Goal: Information Seeking & Learning: Learn about a topic

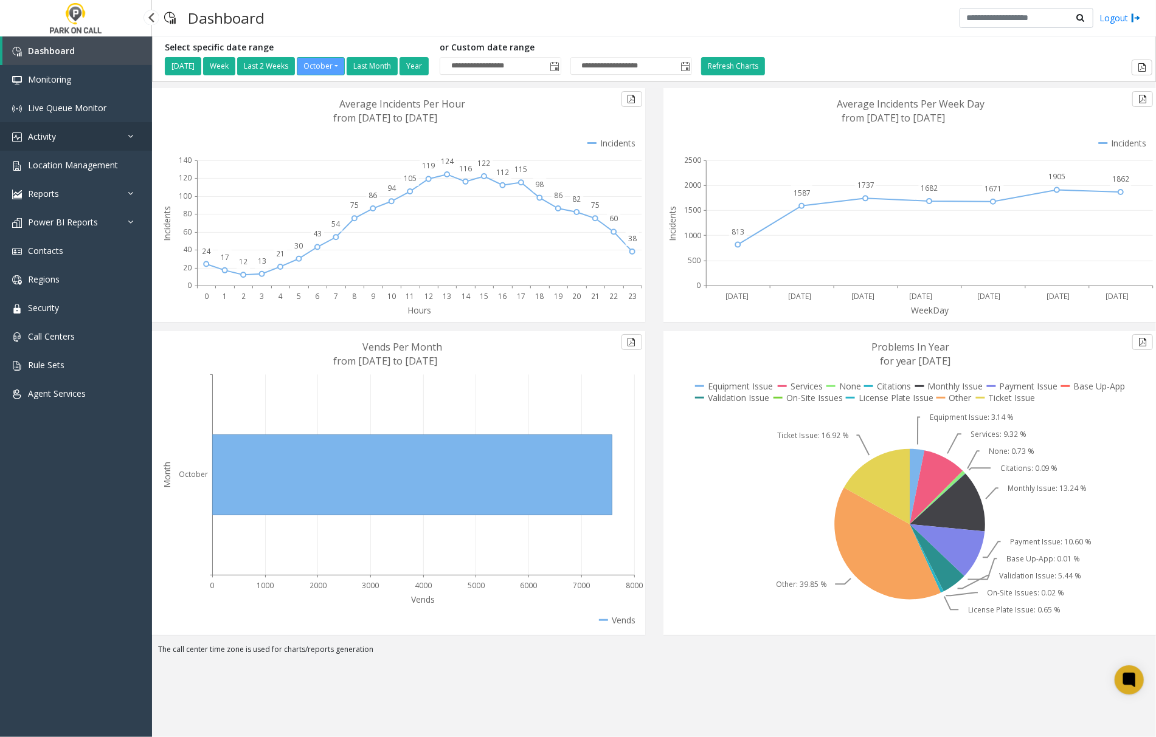
click at [36, 140] on span "Activity" at bounding box center [42, 137] width 28 height 12
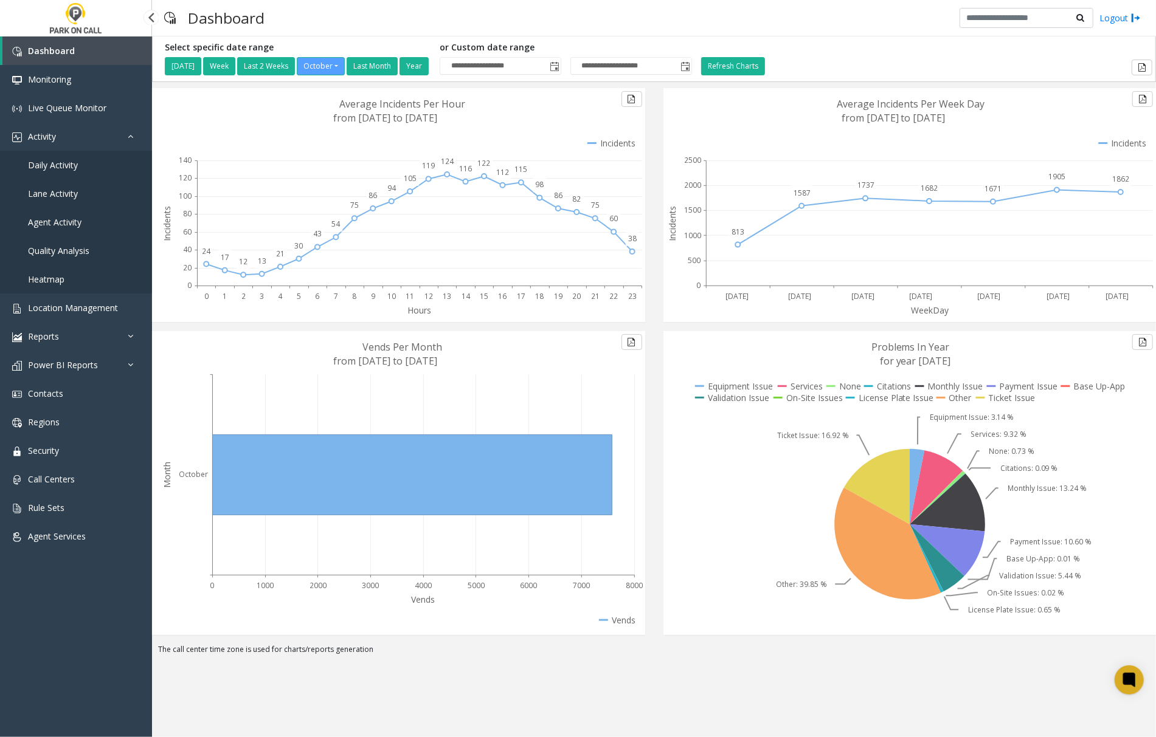
click at [60, 217] on span "Agent Activity" at bounding box center [55, 222] width 54 height 12
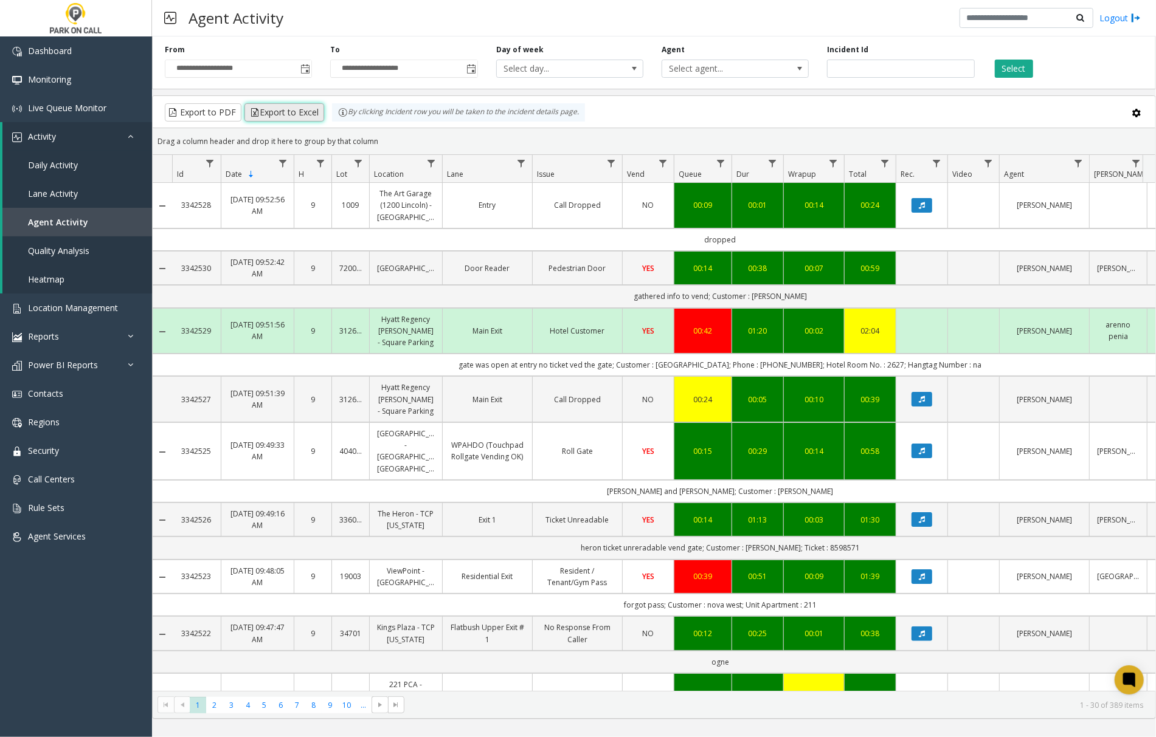
click at [264, 114] on button "Export to Excel" at bounding box center [284, 112] width 80 height 18
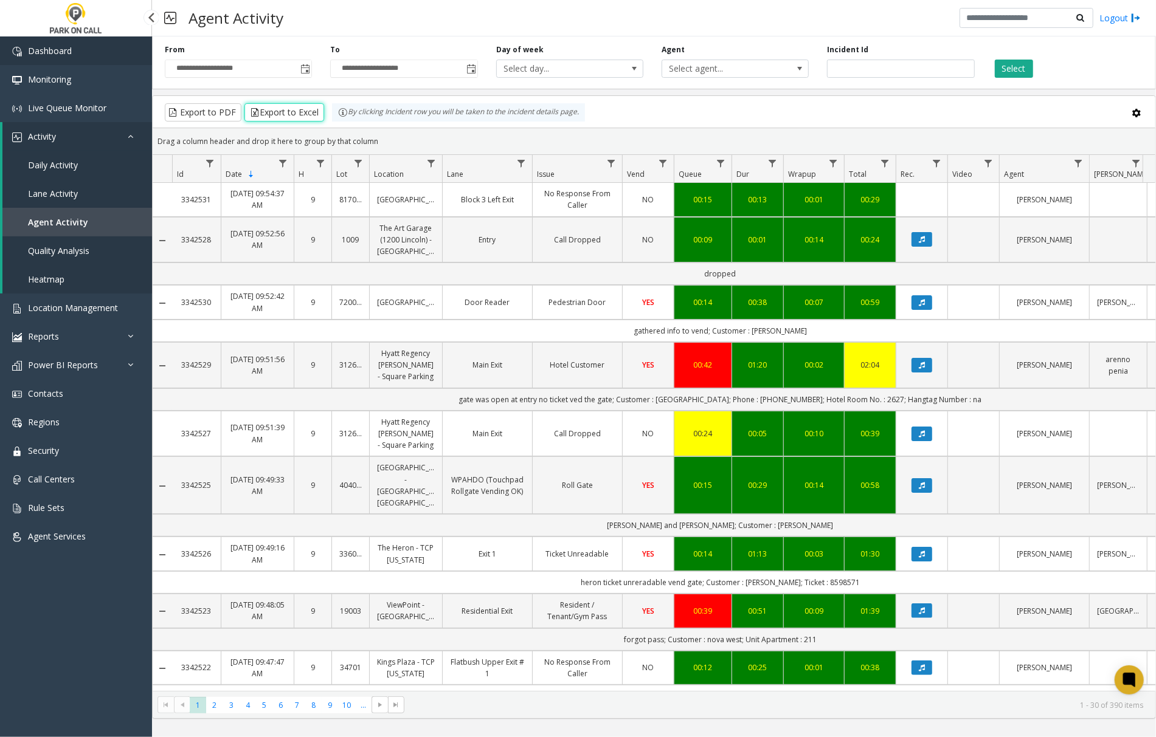
click at [59, 43] on link "Dashboard" at bounding box center [76, 50] width 152 height 29
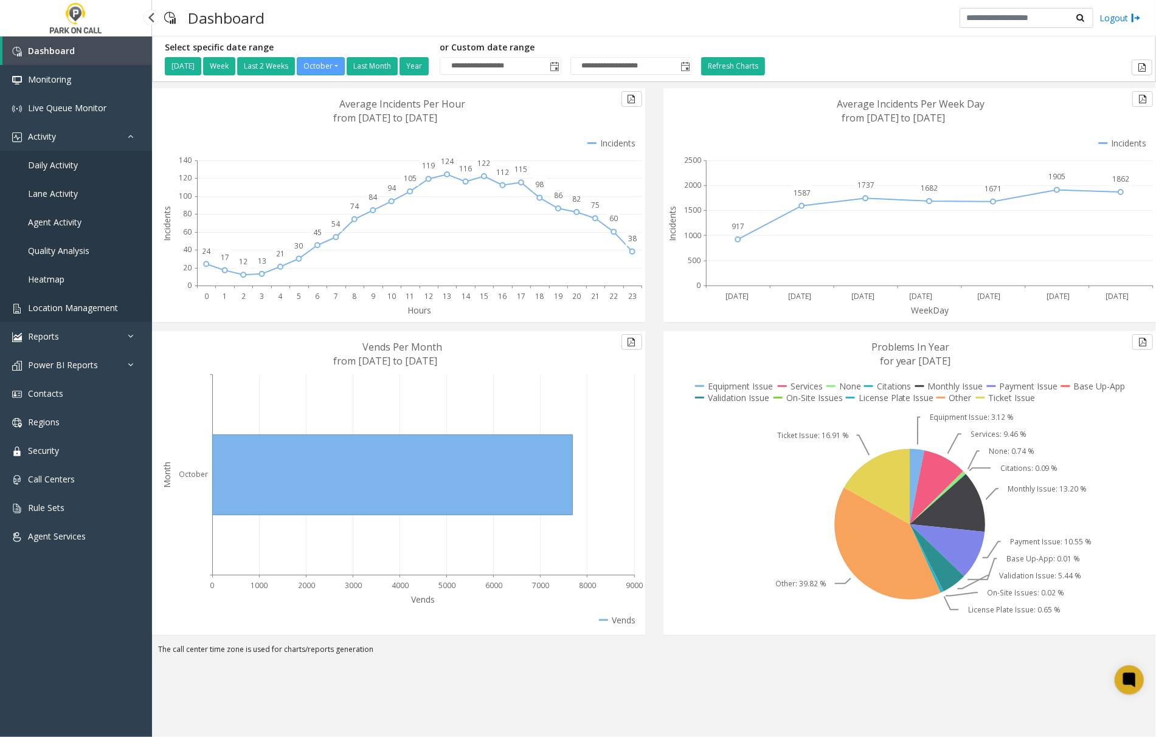
click at [68, 307] on span "Location Management" at bounding box center [73, 308] width 90 height 12
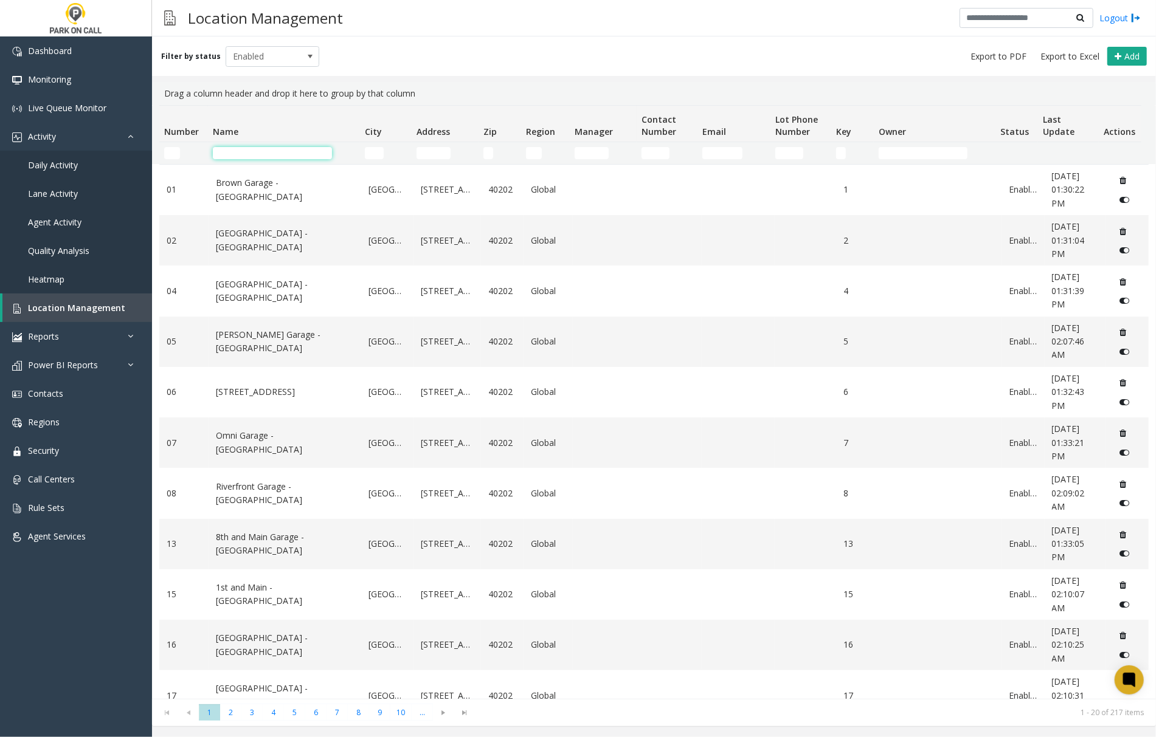
click at [242, 151] on input "Name Filter" at bounding box center [272, 153] width 119 height 12
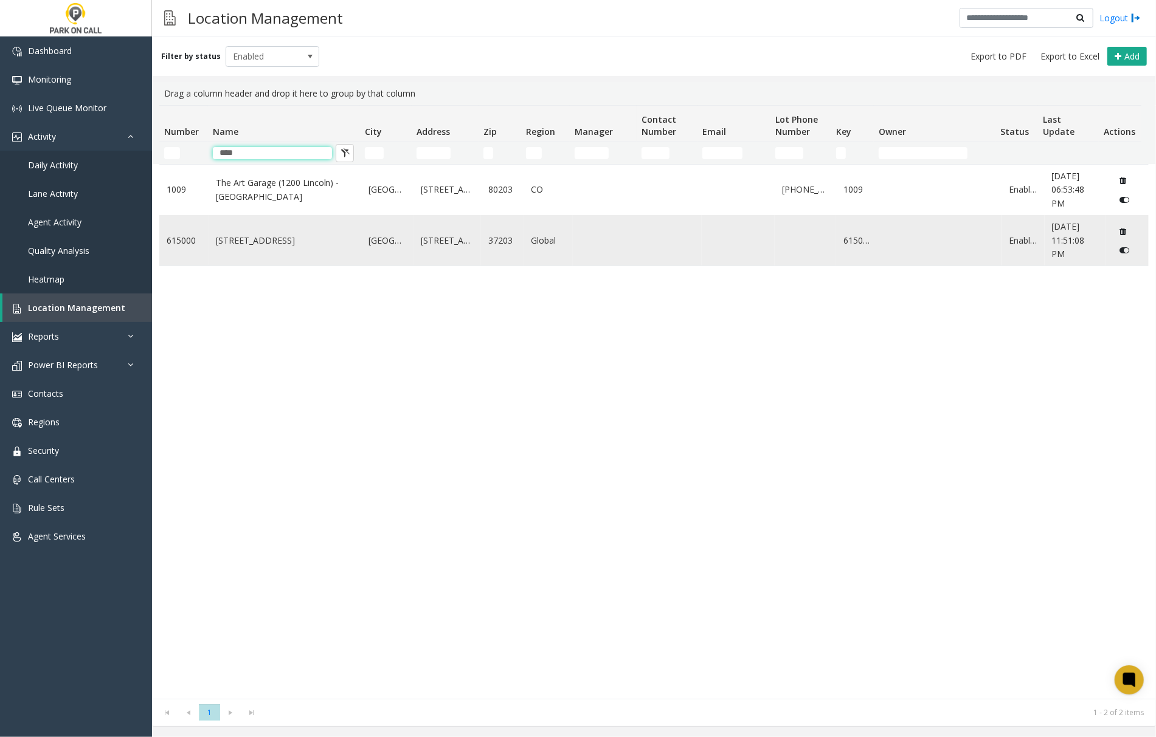
type input "****"
click at [294, 241] on link "1200 Broadway - Park Place Parking Nashville" at bounding box center [285, 240] width 139 height 13
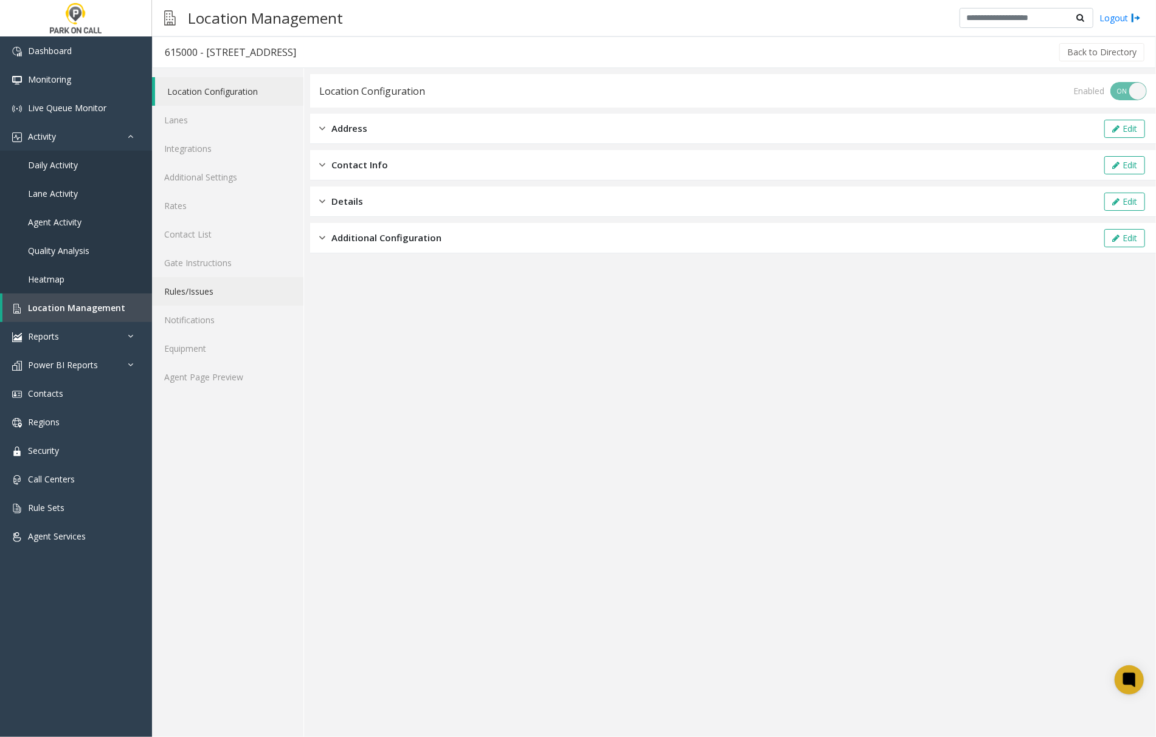
click at [200, 293] on link "Rules/Issues" at bounding box center [227, 291] width 151 height 29
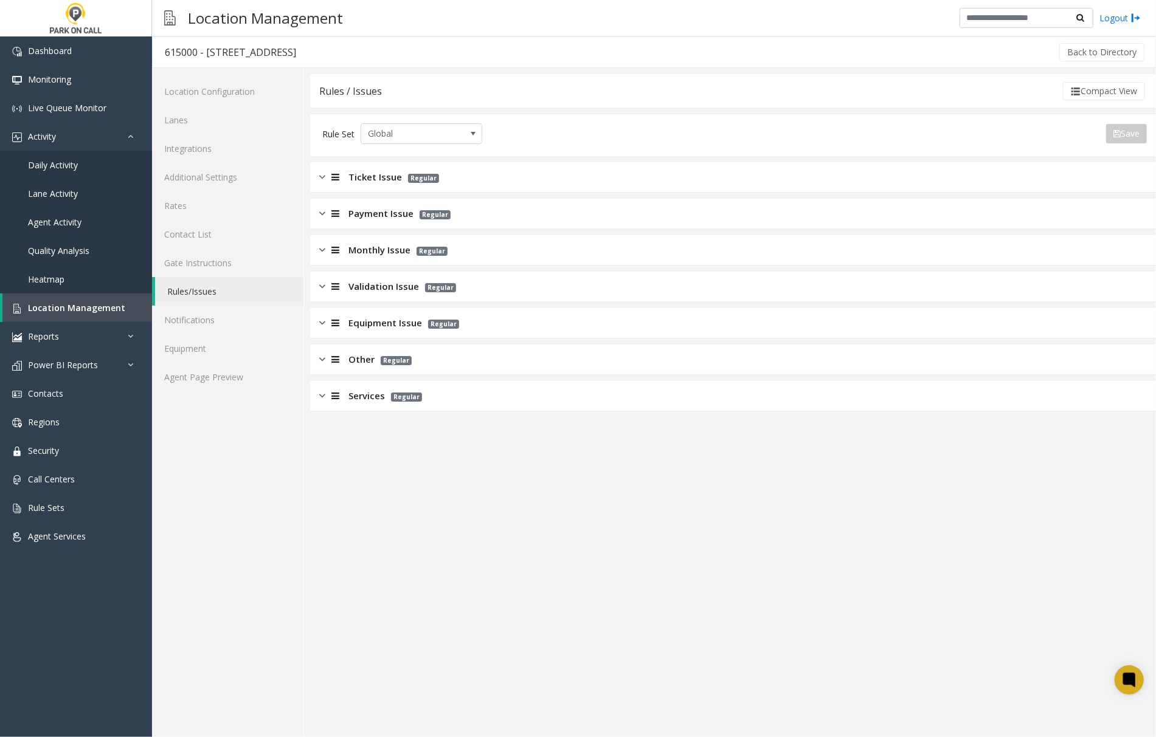
click at [319, 178] on img at bounding box center [322, 177] width 6 height 14
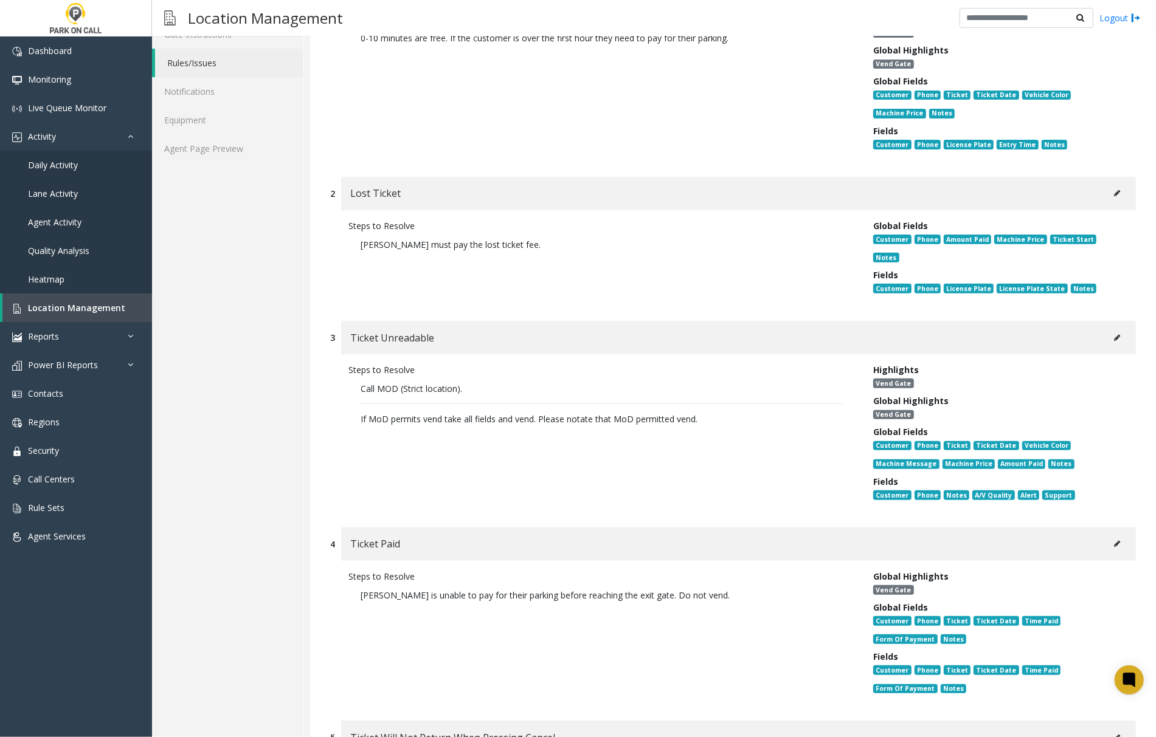
scroll to position [243, 0]
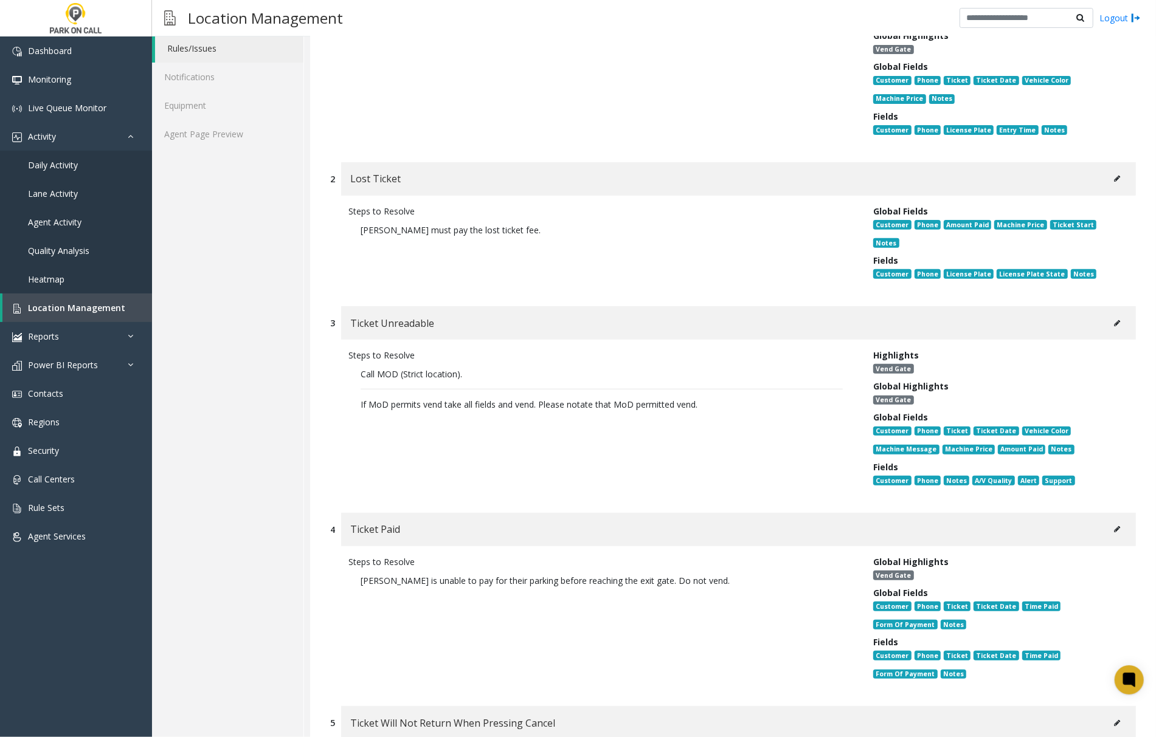
click at [1114, 321] on icon at bounding box center [1117, 323] width 6 height 7
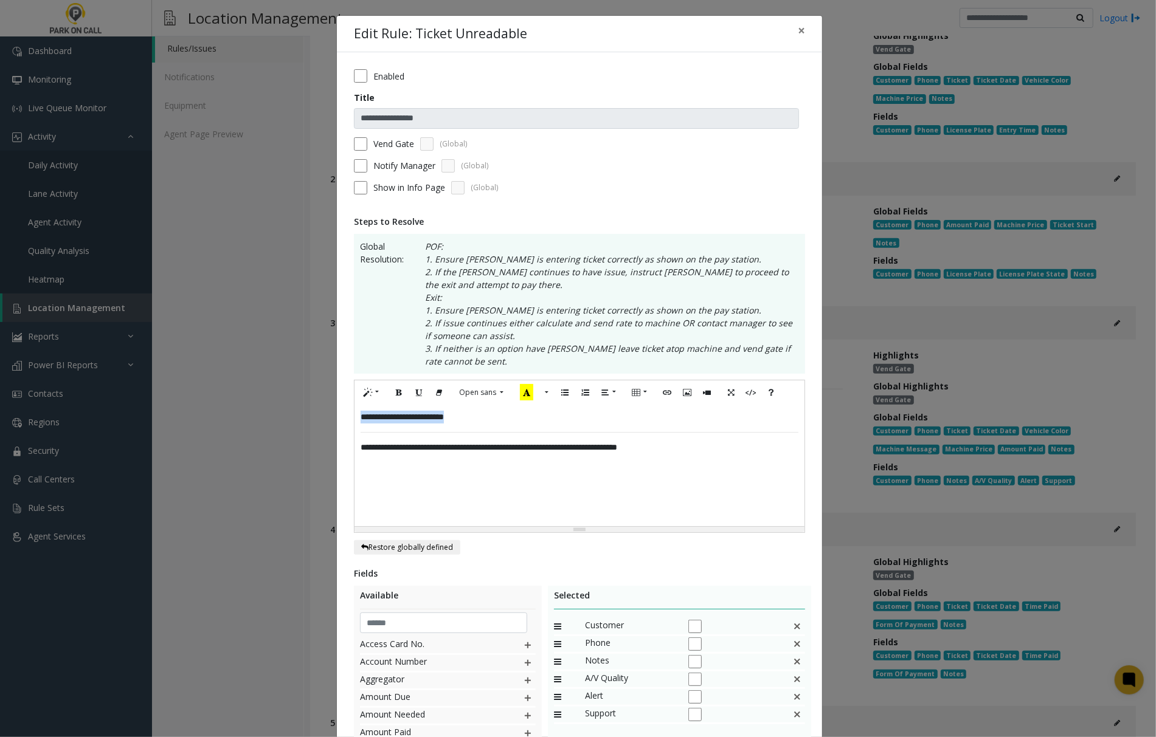
drag, startPoint x: 465, startPoint y: 418, endPoint x: 349, endPoint y: 413, distance: 116.2
click at [354, 413] on div "**********" at bounding box center [579, 466] width 450 height 122
drag, startPoint x: 703, startPoint y: 447, endPoint x: 345, endPoint y: 443, distance: 358.1
click at [343, 443] on div "**********" at bounding box center [579, 475] width 485 height 846
click at [392, 418] on p at bounding box center [579, 417] width 437 height 13
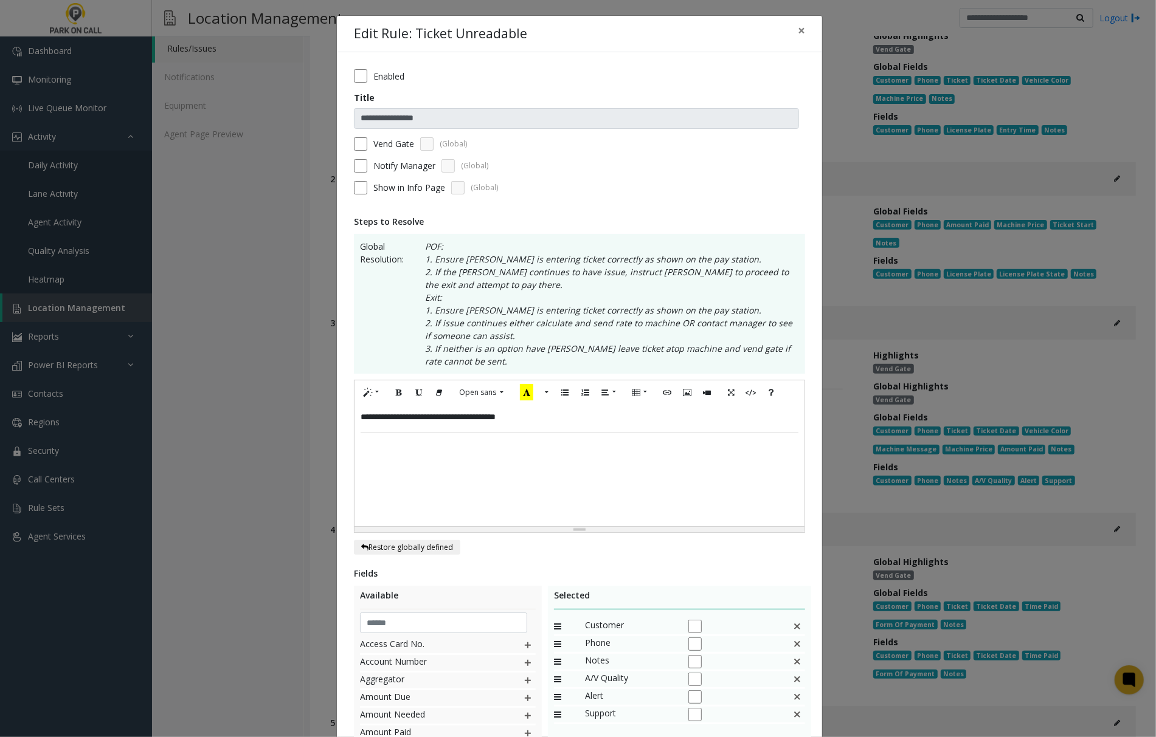
drag, startPoint x: 501, startPoint y: 423, endPoint x: 513, endPoint y: 424, distance: 12.2
click at [513, 424] on p "**********" at bounding box center [579, 417] width 437 height 13
click at [516, 422] on p "**********" at bounding box center [579, 417] width 437 height 13
click at [511, 421] on p "**********" at bounding box center [579, 417] width 437 height 13
click at [521, 421] on p "**********" at bounding box center [579, 417] width 437 height 13
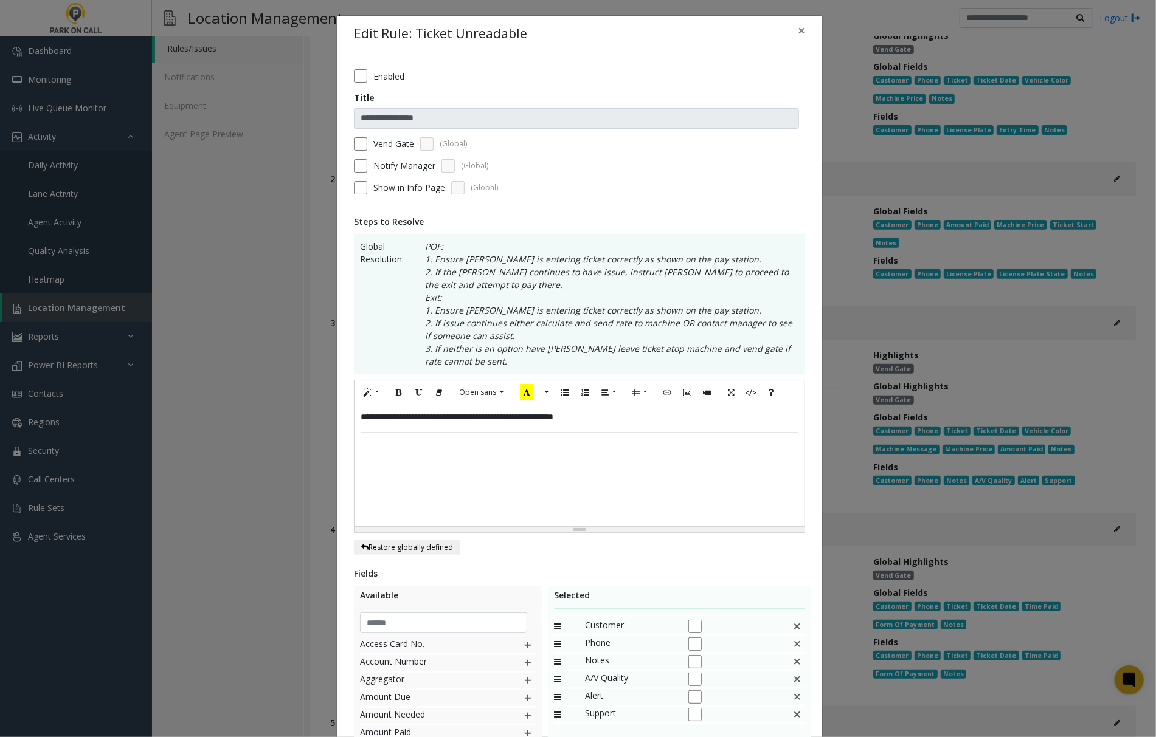
click at [591, 421] on p "**********" at bounding box center [579, 417] width 437 height 13
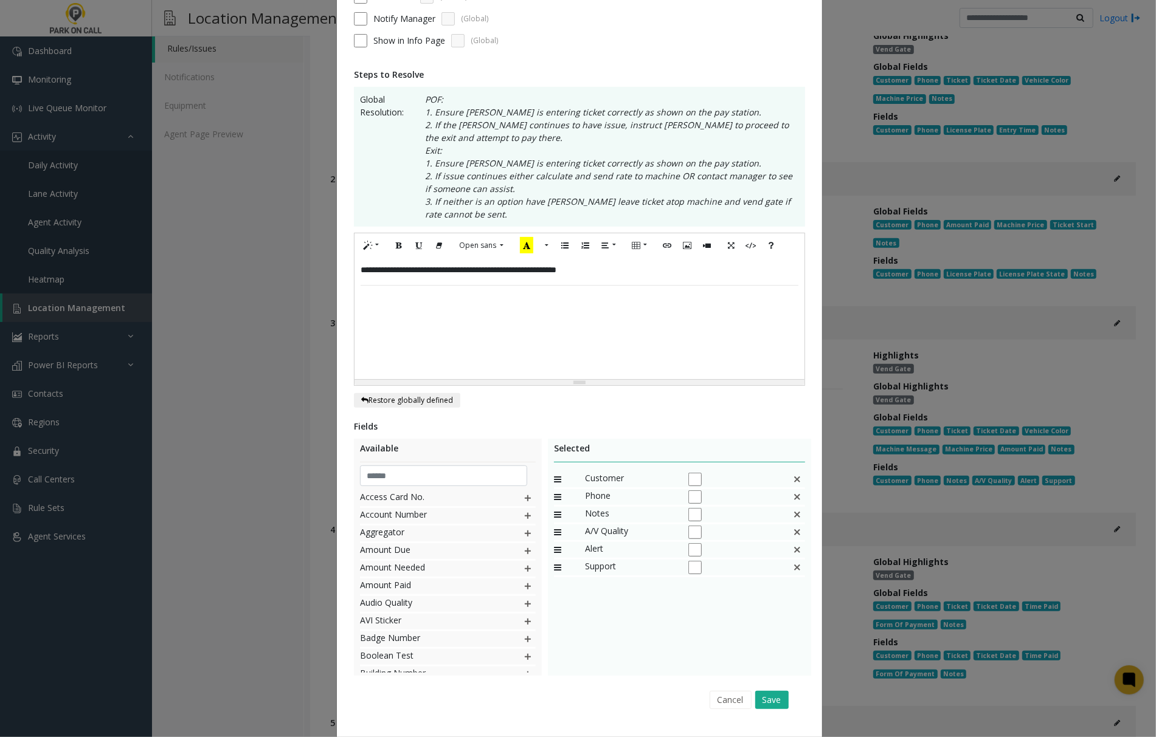
scroll to position [162, 0]
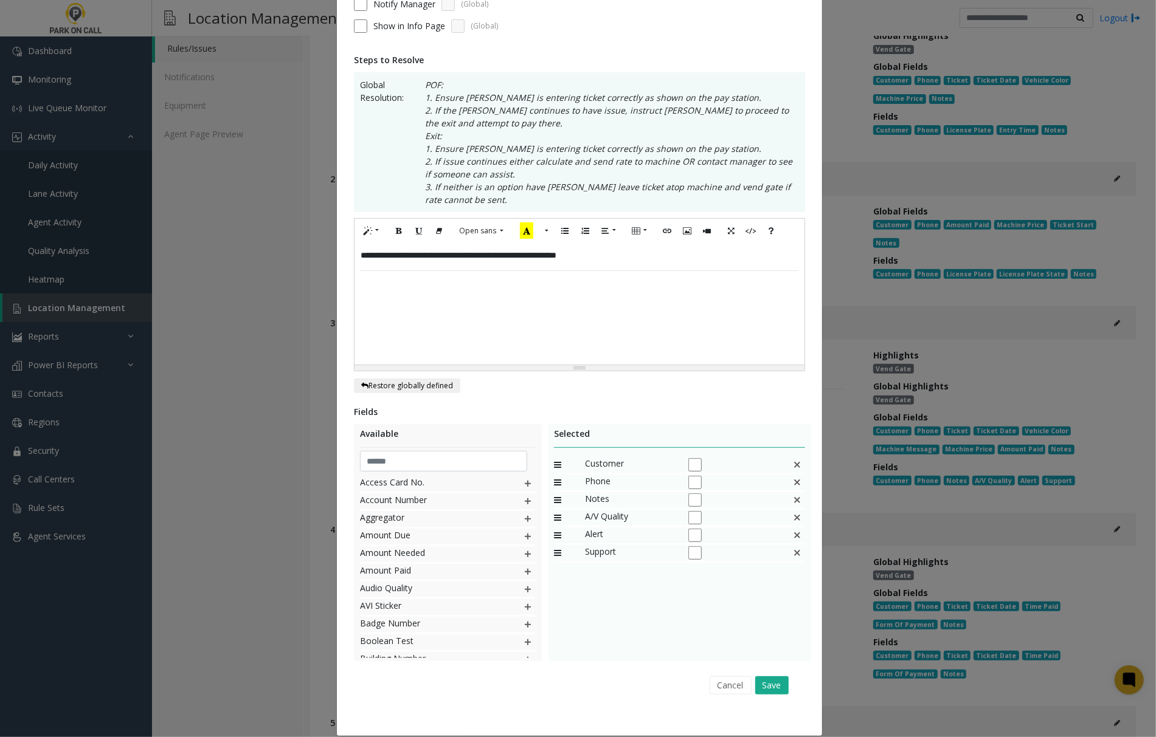
click at [505, 261] on p "**********" at bounding box center [579, 255] width 437 height 13
click at [775, 682] on button "Save" at bounding box center [771, 686] width 33 height 18
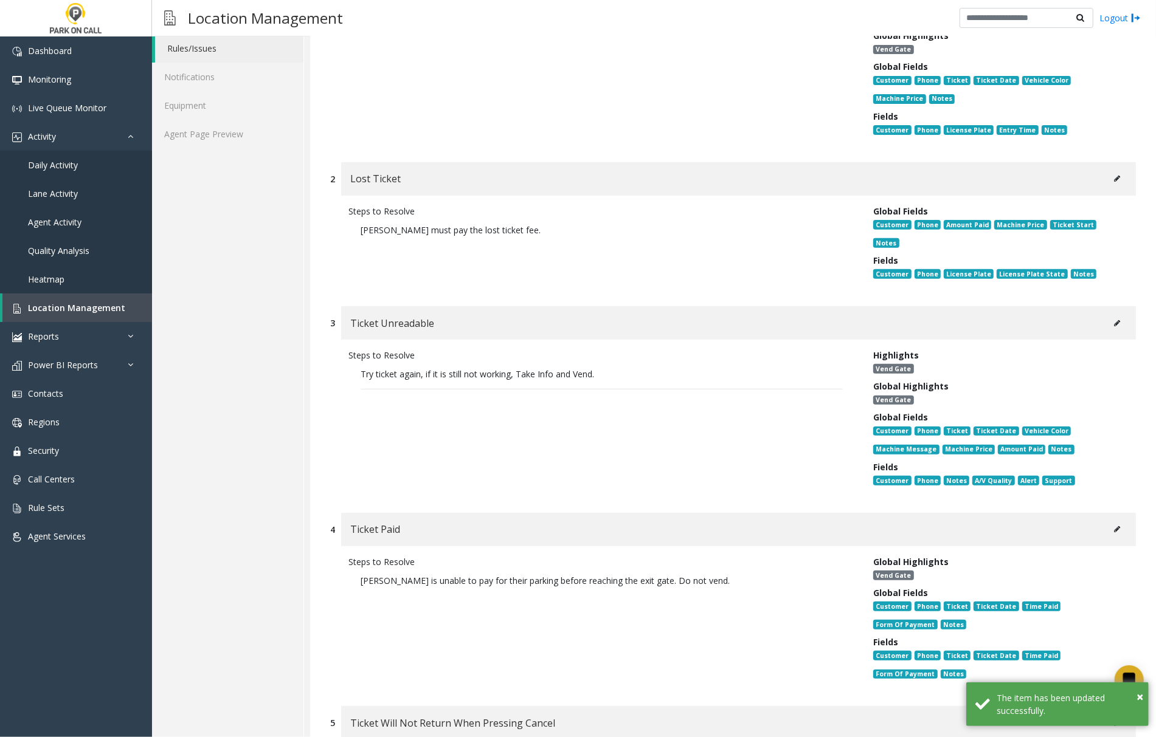
scroll to position [0, 0]
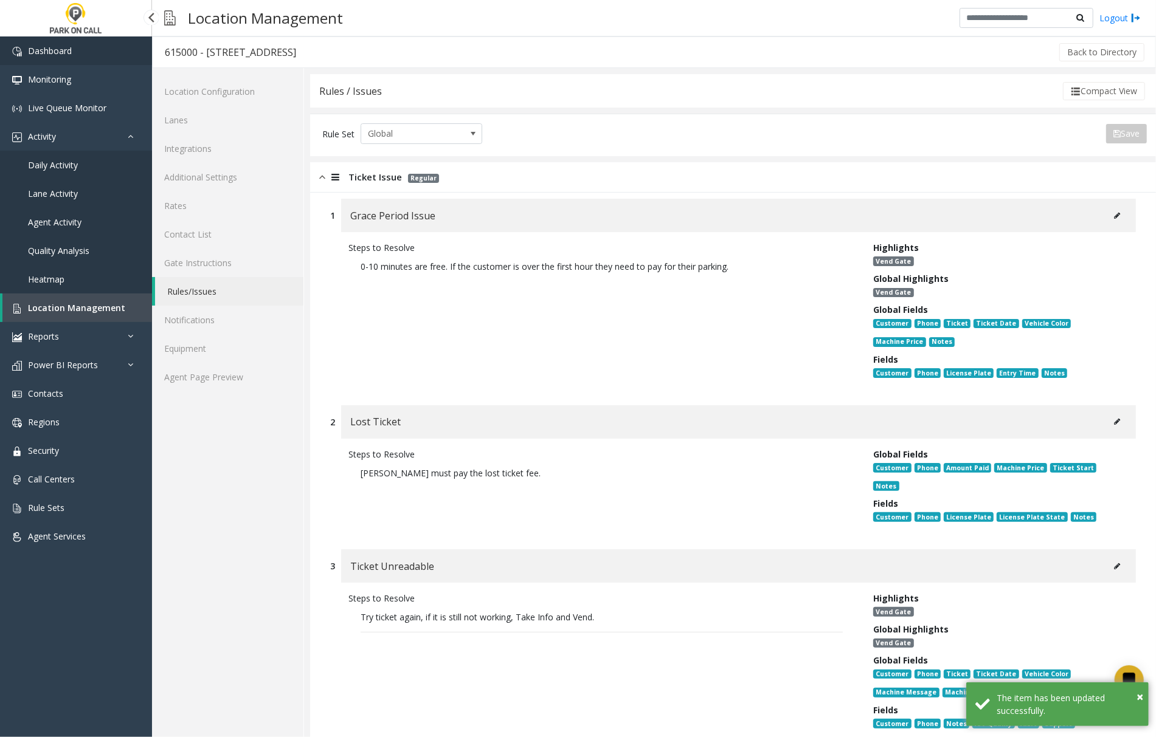
click at [91, 54] on link "Dashboard" at bounding box center [76, 50] width 152 height 29
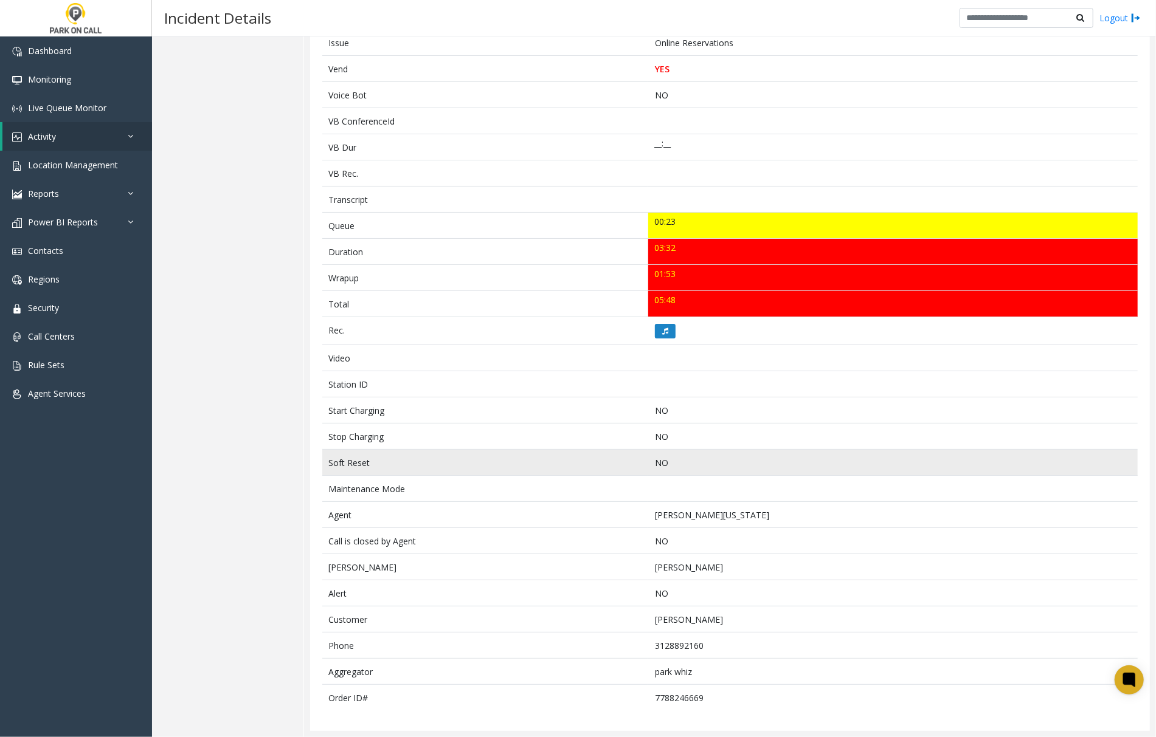
scroll to position [280, 0]
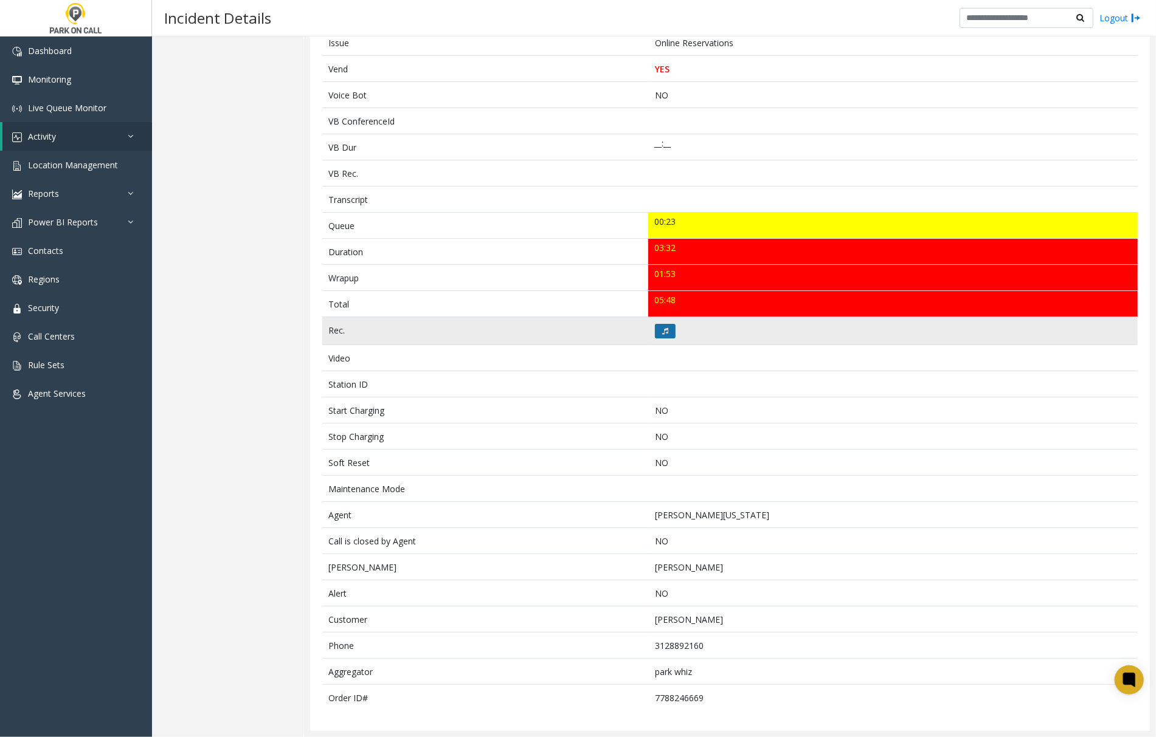
click at [655, 327] on button at bounding box center [665, 331] width 21 height 15
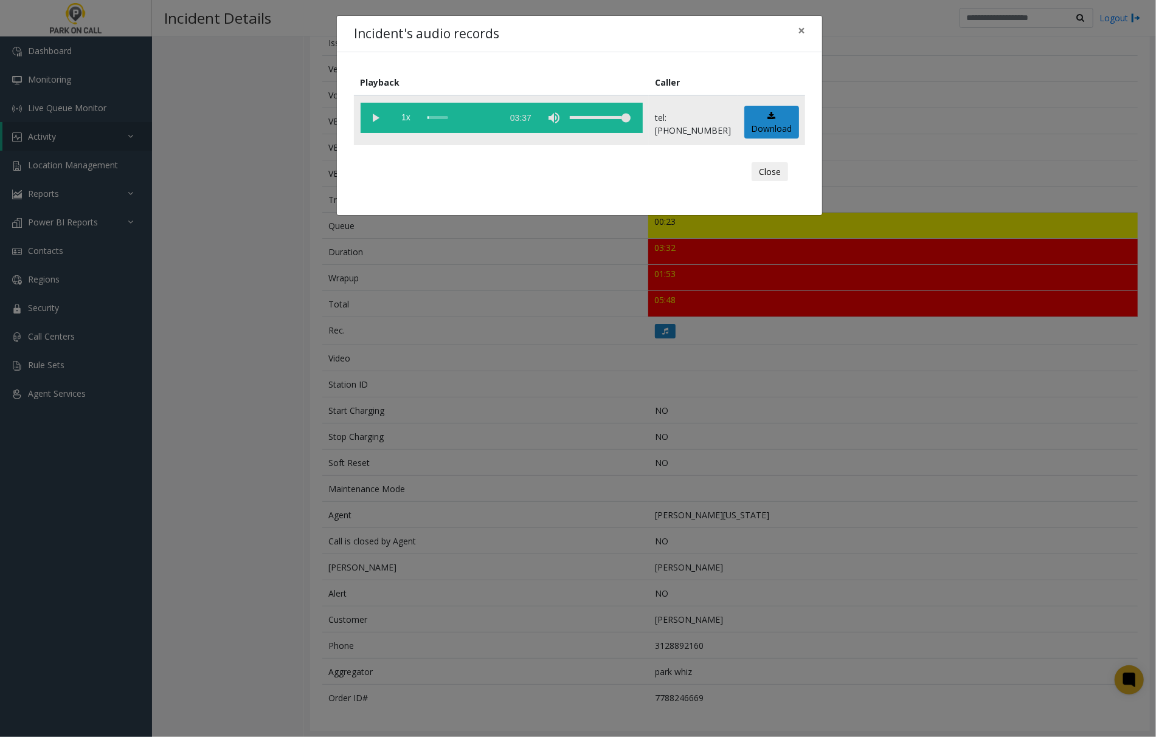
click at [377, 115] on vg-play-pause at bounding box center [376, 118] width 30 height 30
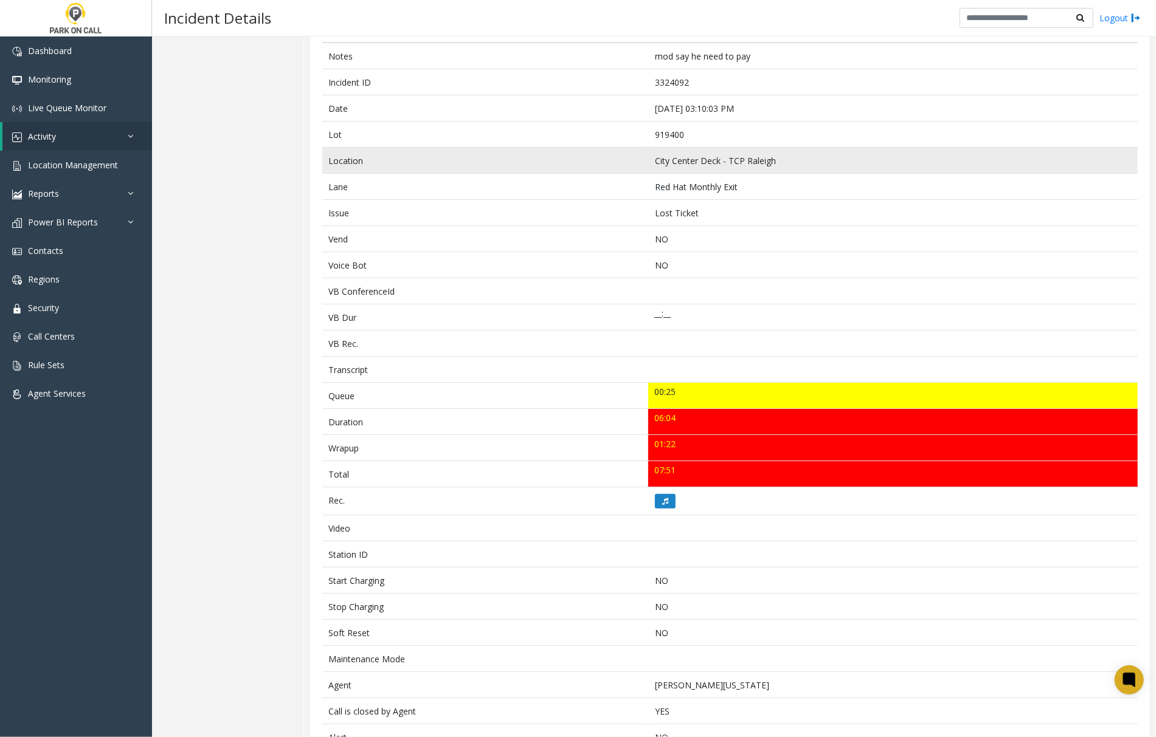
scroll to position [148, 0]
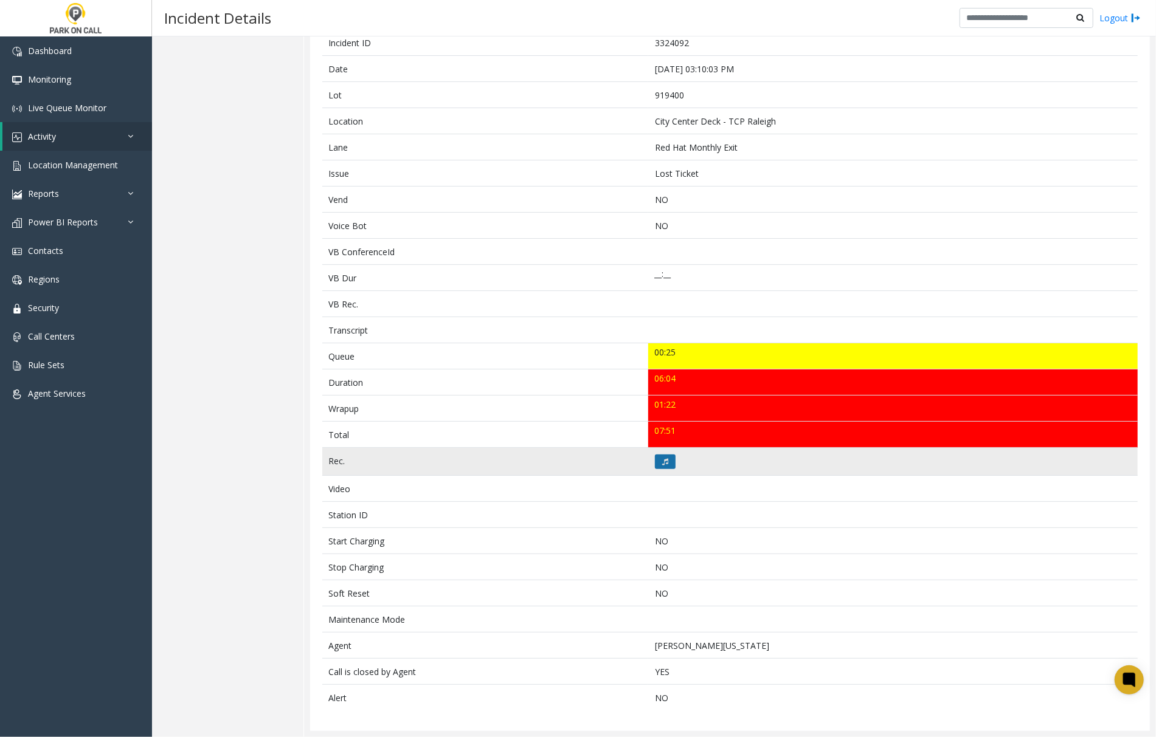
click at [662, 460] on icon at bounding box center [665, 461] width 6 height 7
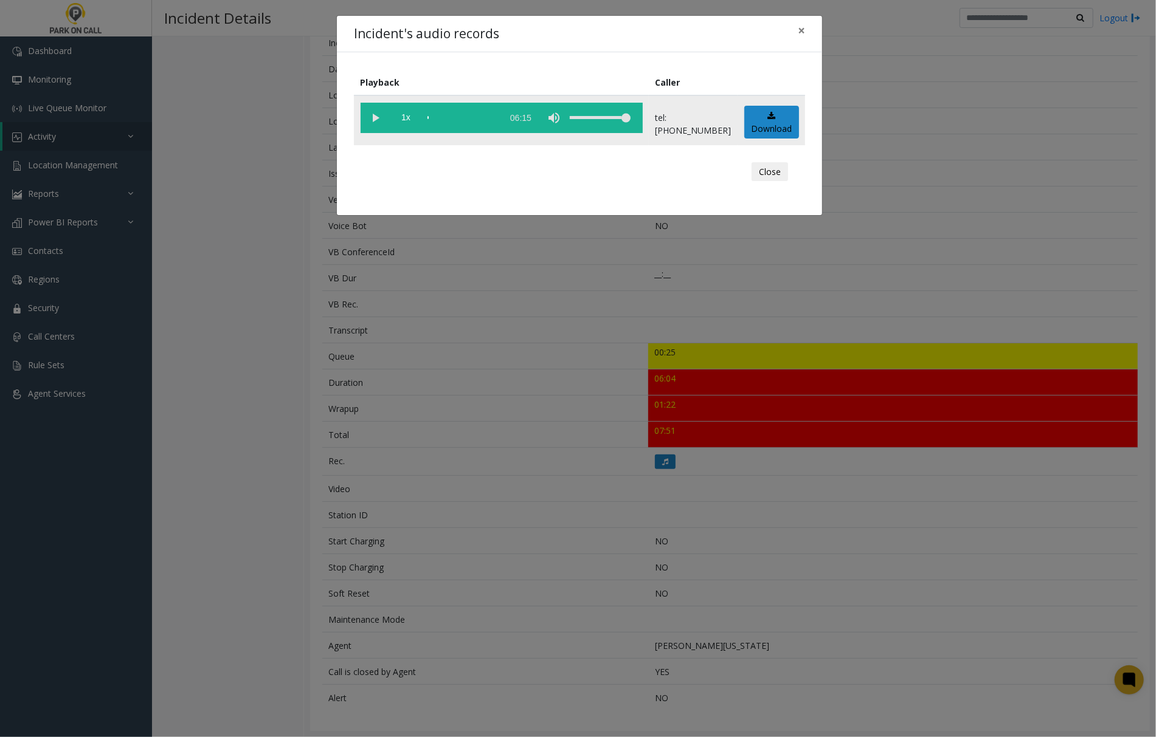
click at [371, 114] on vg-play-pause at bounding box center [376, 118] width 30 height 30
click at [376, 114] on vg-play-pause at bounding box center [376, 118] width 30 height 30
click at [372, 119] on vg-play-pause at bounding box center [376, 118] width 30 height 30
click at [803, 30] on span "×" at bounding box center [801, 30] width 7 height 17
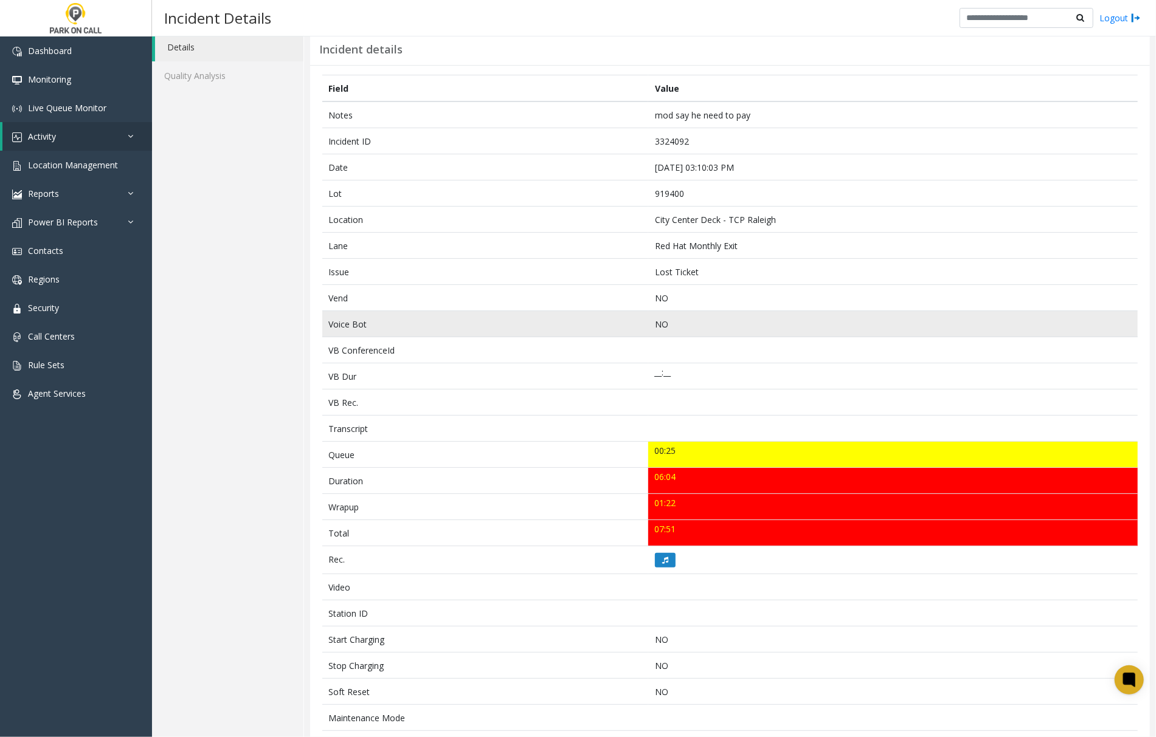
scroll to position [0, 0]
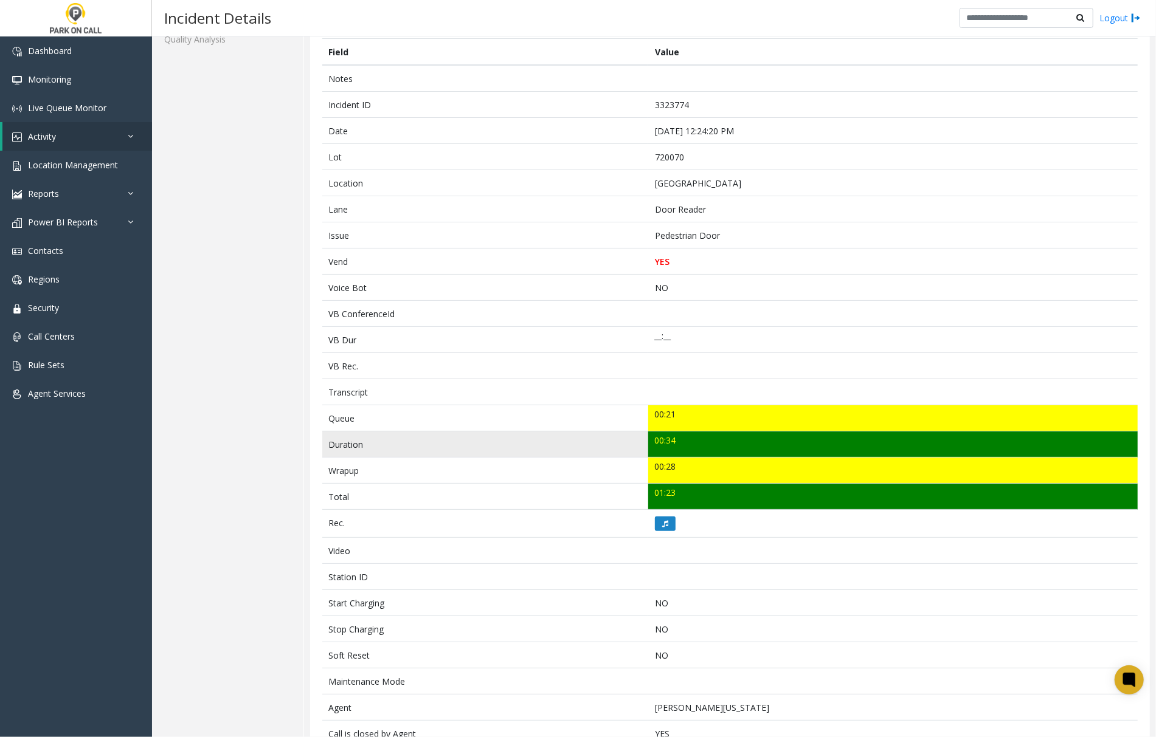
scroll to position [162, 0]
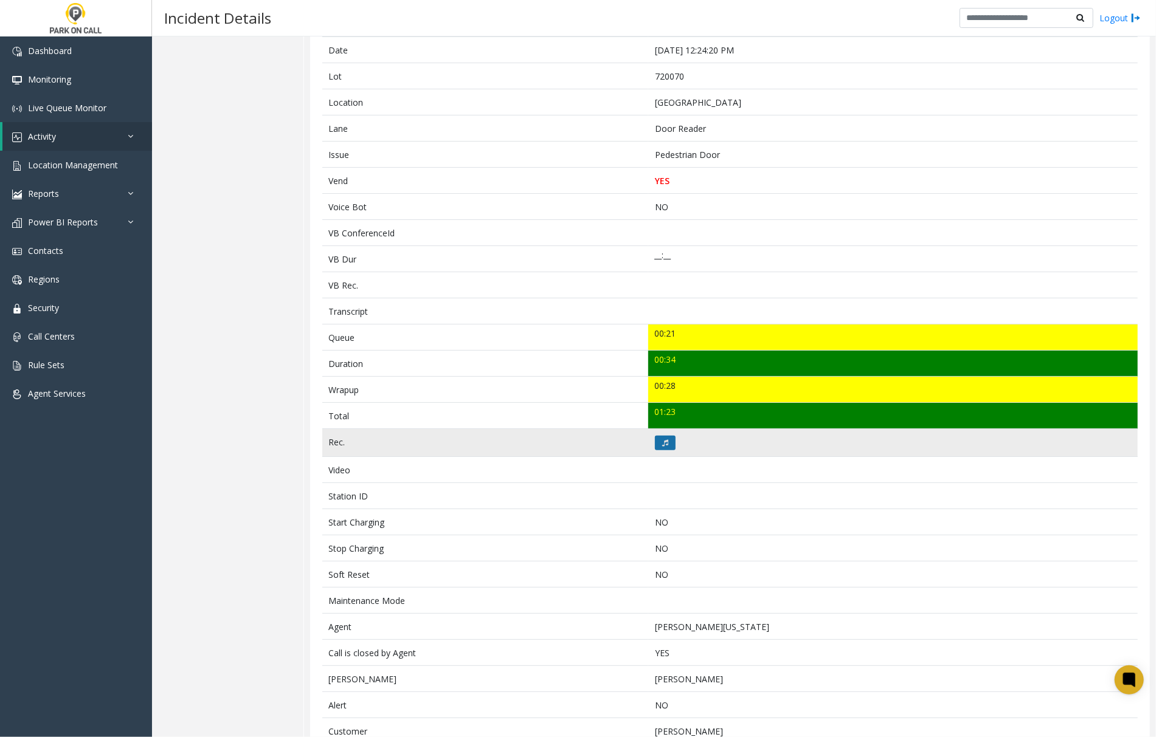
click at [655, 447] on button at bounding box center [665, 443] width 21 height 15
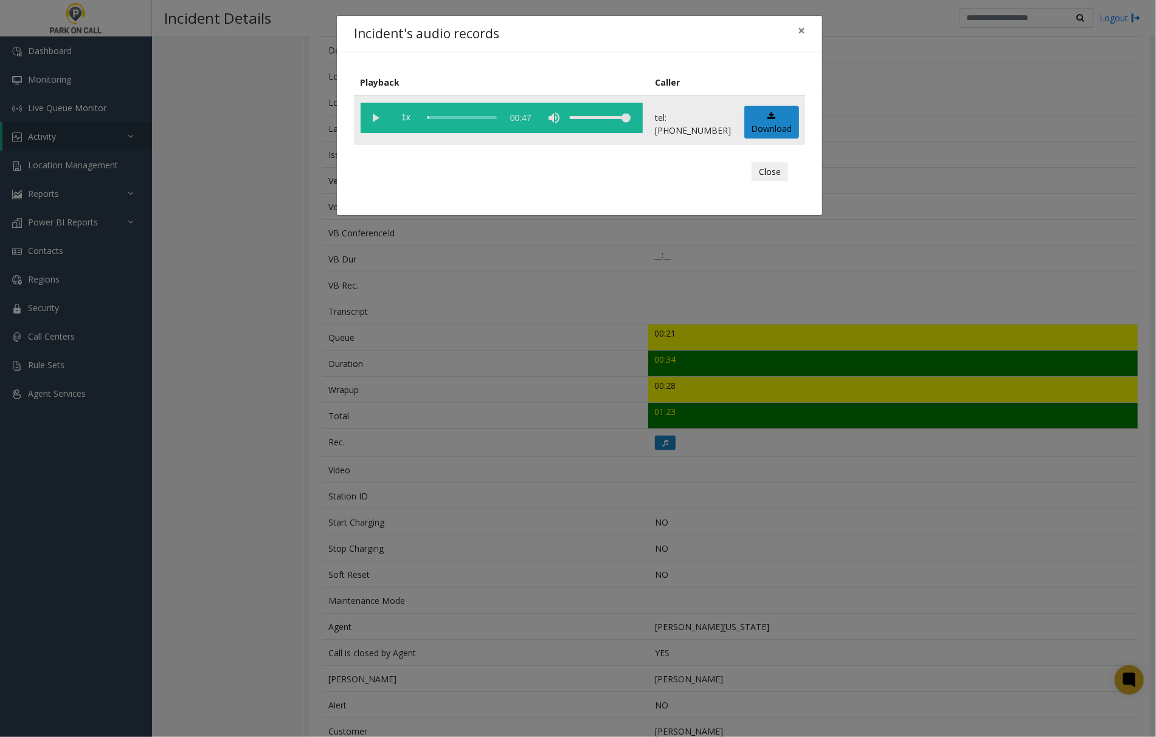
click at [373, 117] on vg-play-pause at bounding box center [376, 118] width 30 height 30
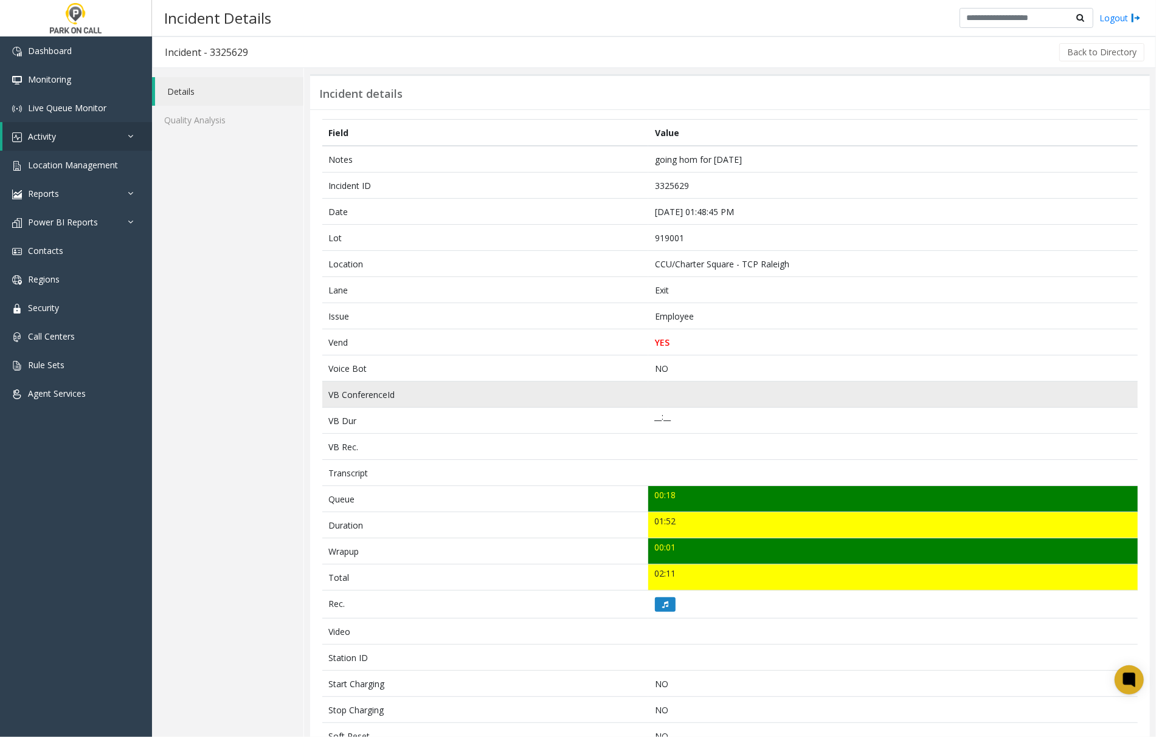
scroll to position [81, 0]
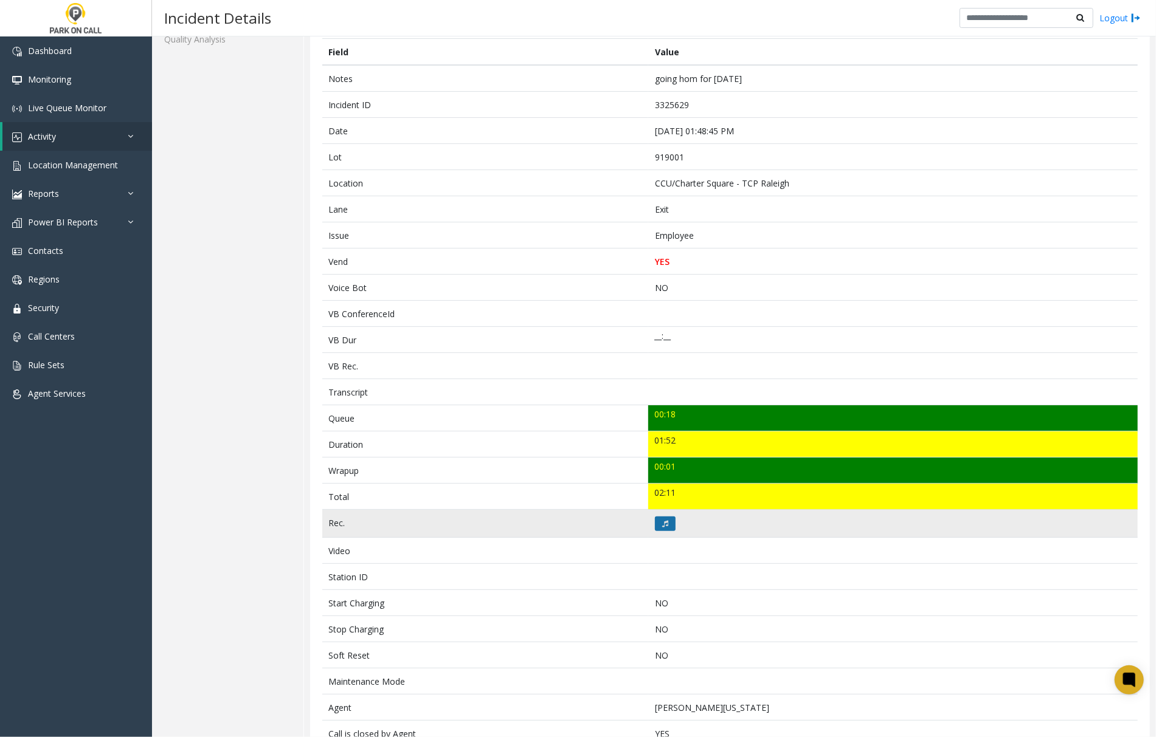
click at [662, 528] on icon at bounding box center [665, 523] width 6 height 7
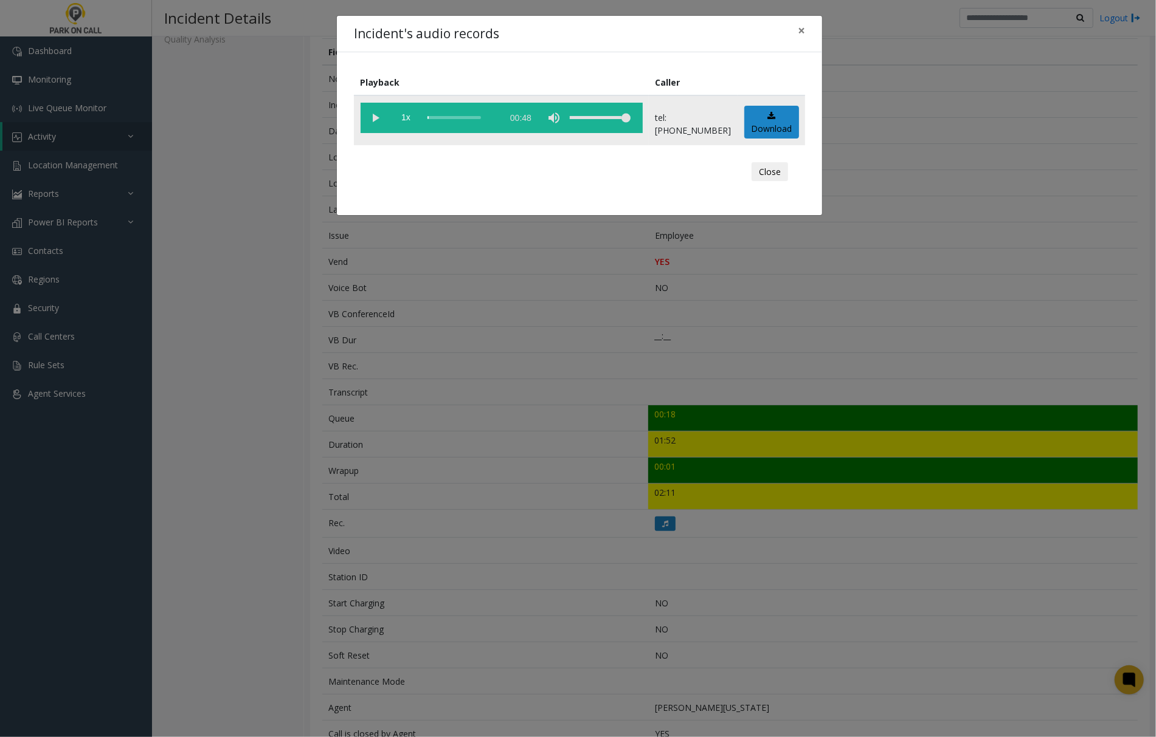
click at [371, 119] on vg-play-pause at bounding box center [376, 118] width 30 height 30
click at [806, 32] on button "×" at bounding box center [801, 31] width 24 height 30
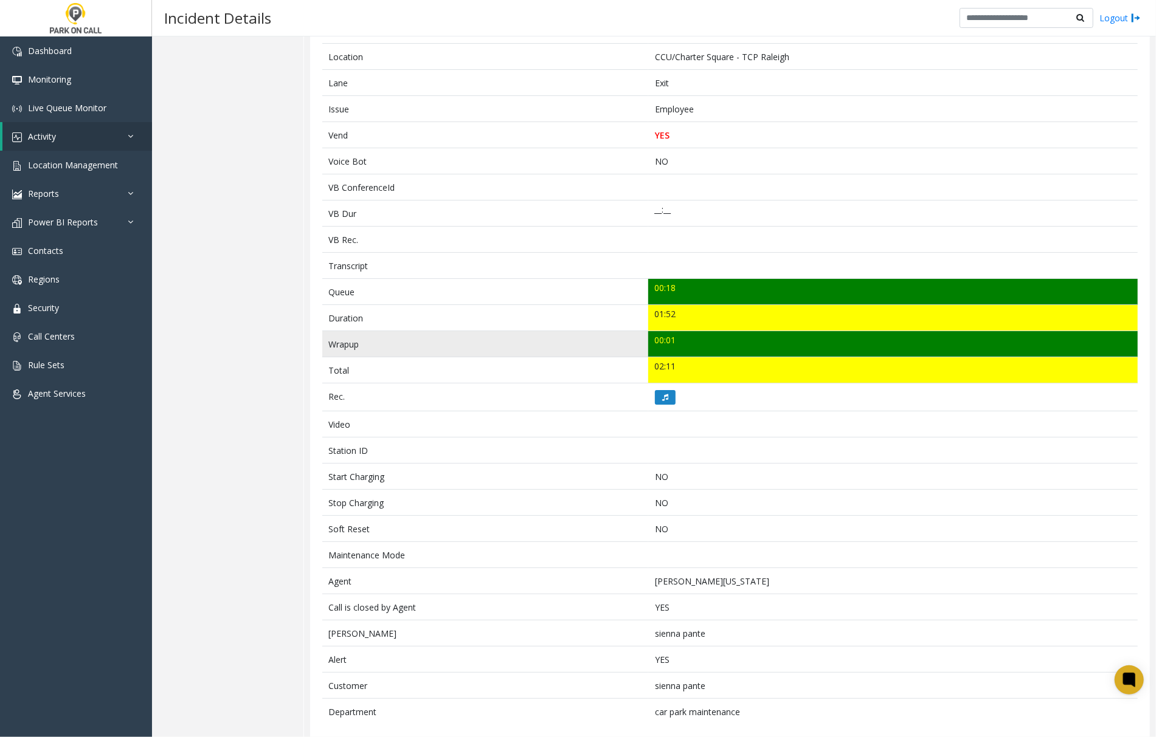
scroll to position [227, 0]
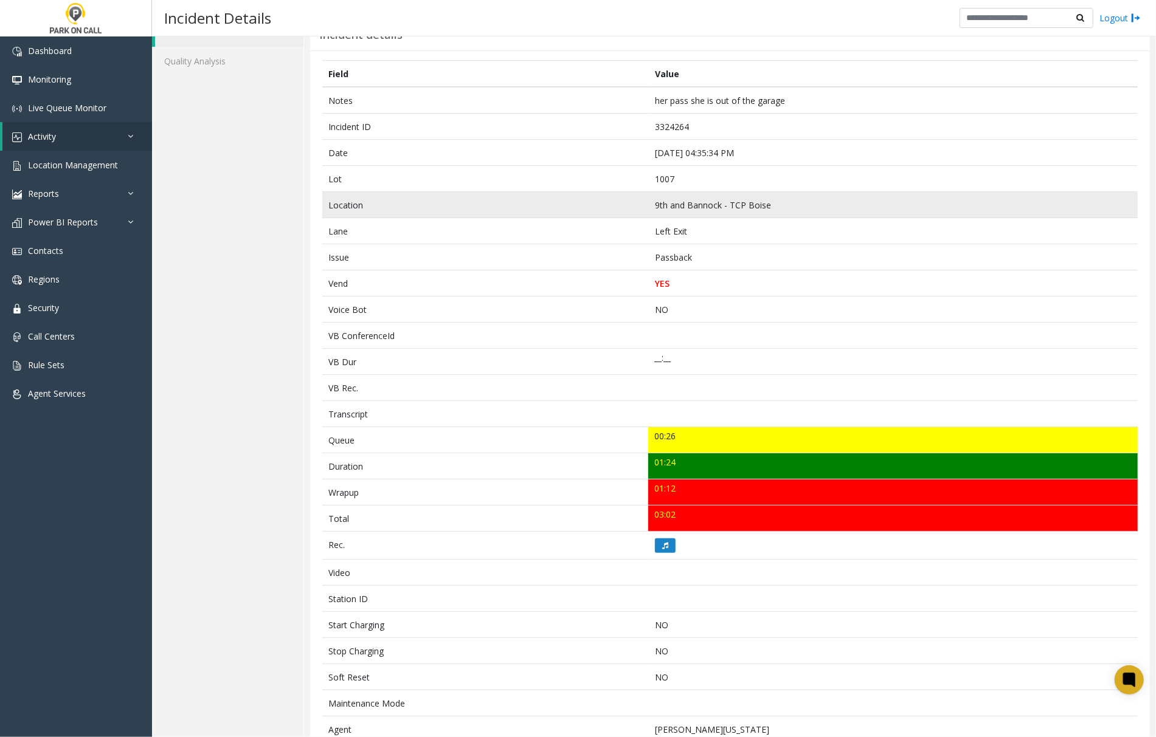
scroll to position [81, 0]
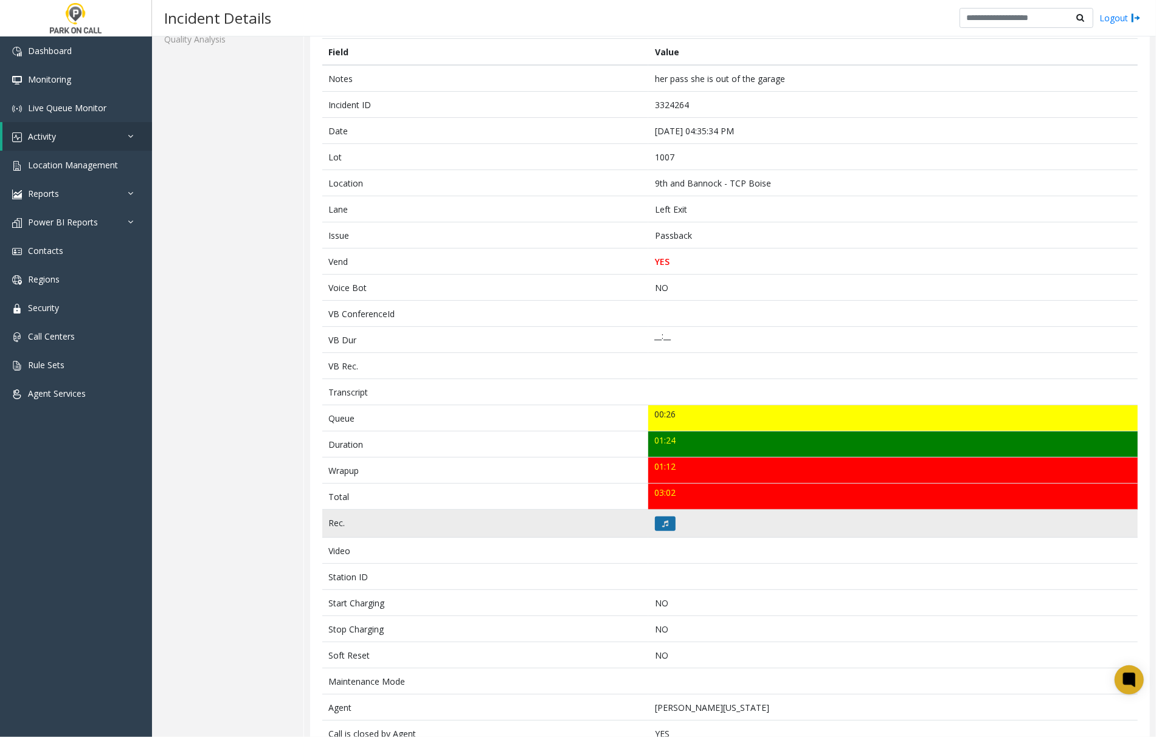
drag, startPoint x: 657, startPoint y: 522, endPoint x: 667, endPoint y: 528, distance: 12.3
click at [667, 528] on button at bounding box center [665, 524] width 21 height 15
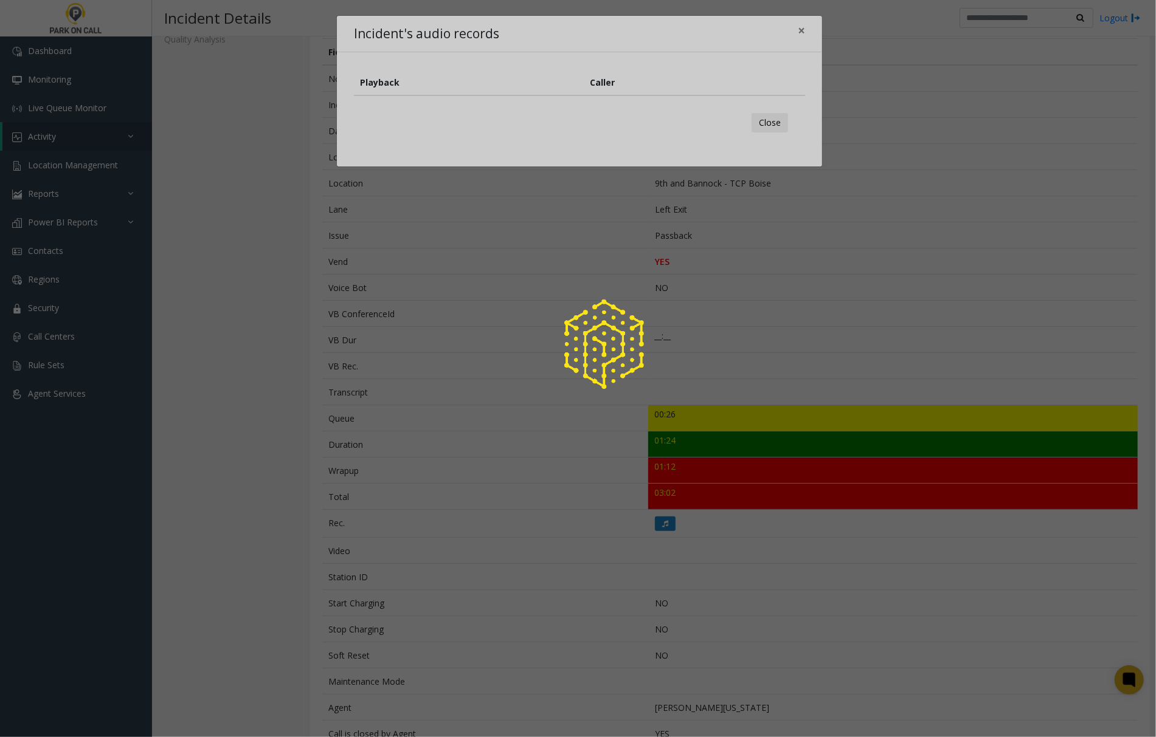
click at [554, 40] on div at bounding box center [578, 368] width 1156 height 737
click at [800, 32] on div at bounding box center [578, 368] width 1156 height 737
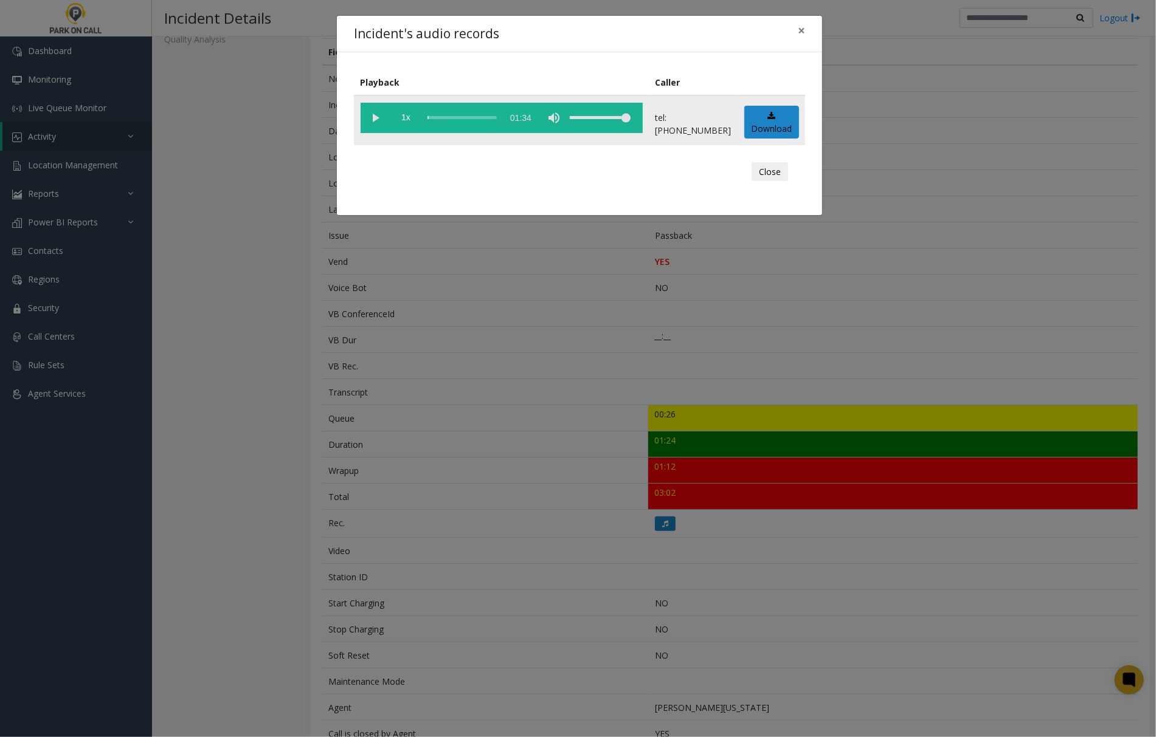
click at [373, 117] on vg-play-pause at bounding box center [376, 118] width 30 height 30
click at [799, 29] on span "×" at bounding box center [801, 30] width 7 height 17
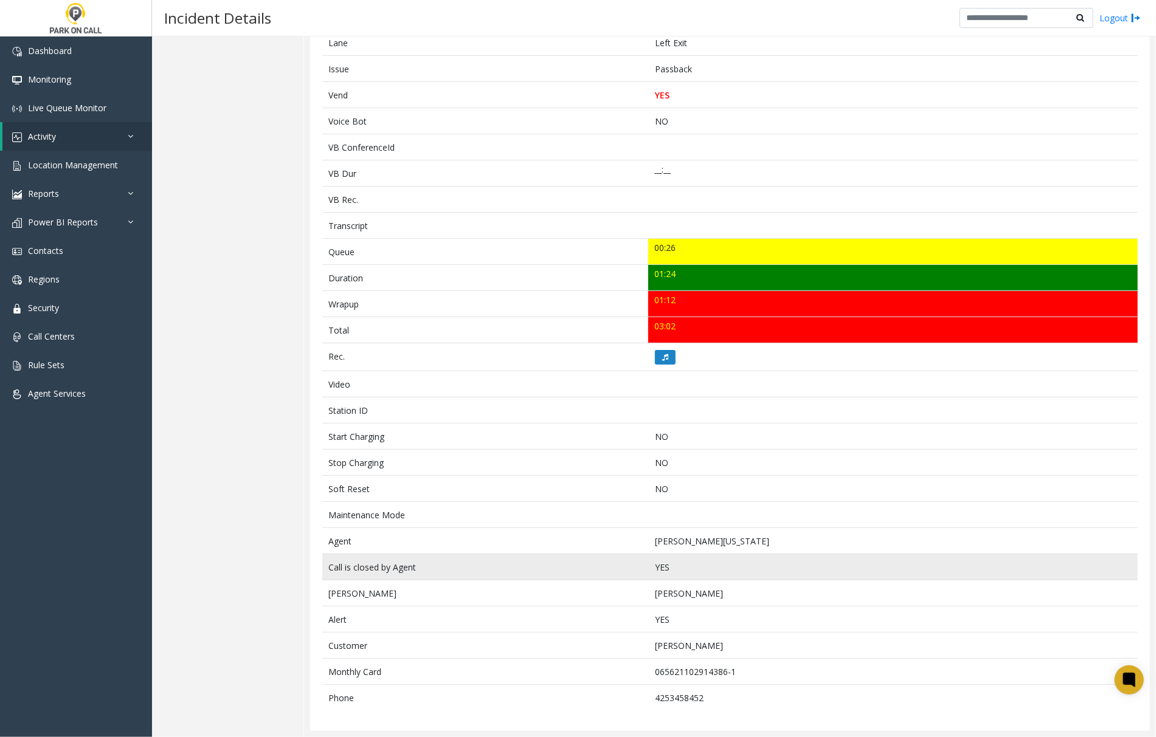
scroll to position [254, 0]
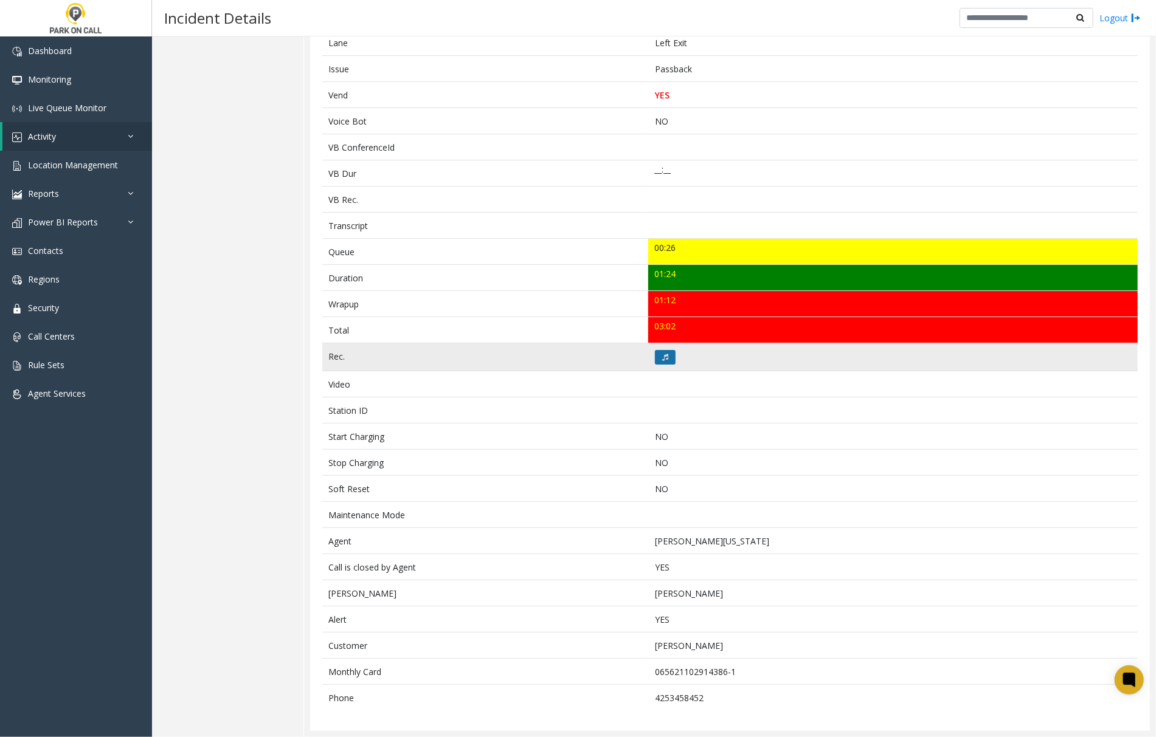
click at [665, 355] on button at bounding box center [665, 357] width 21 height 15
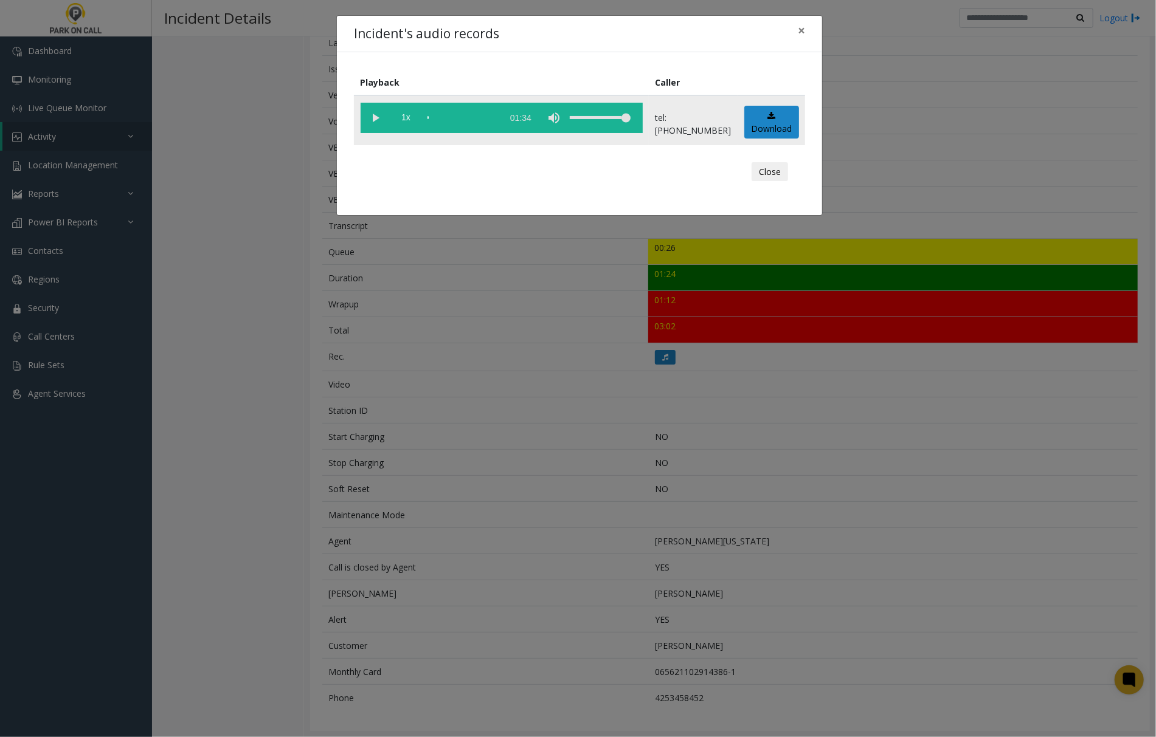
click at [375, 115] on vg-play-pause at bounding box center [376, 118] width 30 height 30
click at [466, 116] on div "scrub bar" at bounding box center [461, 118] width 69 height 30
click at [801, 29] on span "×" at bounding box center [801, 30] width 7 height 17
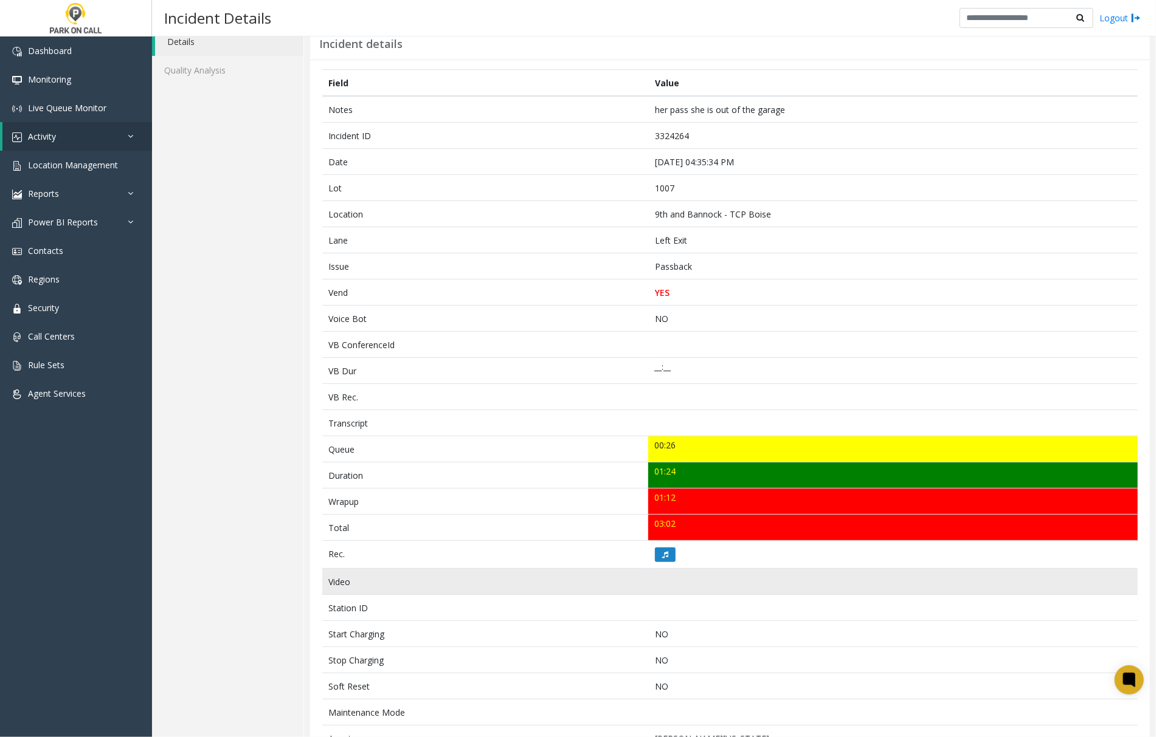
scroll to position [0, 0]
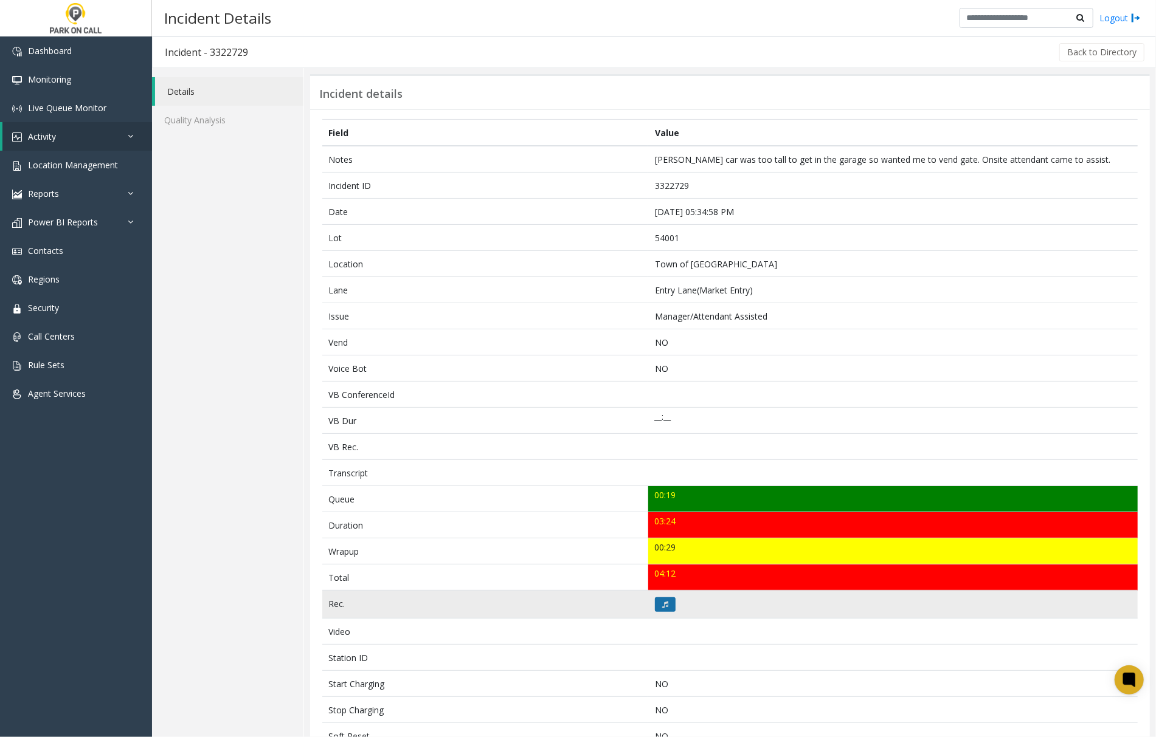
click at [662, 607] on icon at bounding box center [665, 604] width 6 height 7
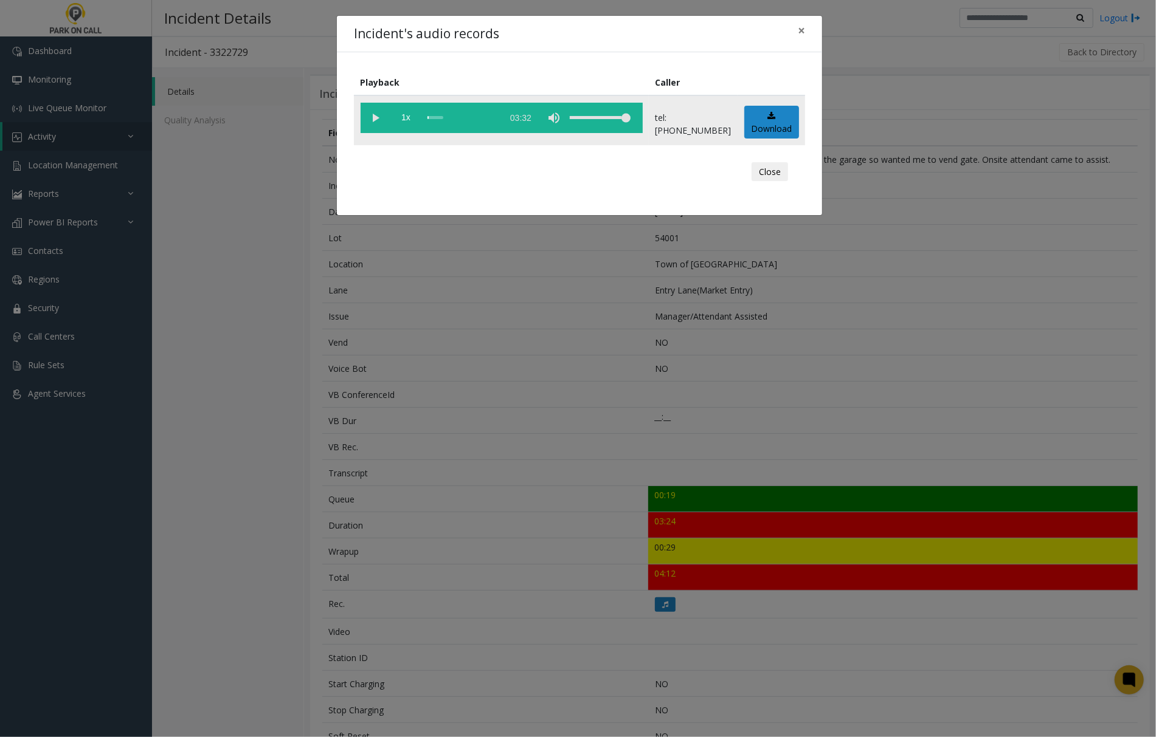
click at [375, 118] on vg-play-pause at bounding box center [376, 118] width 30 height 30
click at [499, 39] on div "Incident's audio records ×" at bounding box center [579, 34] width 485 height 37
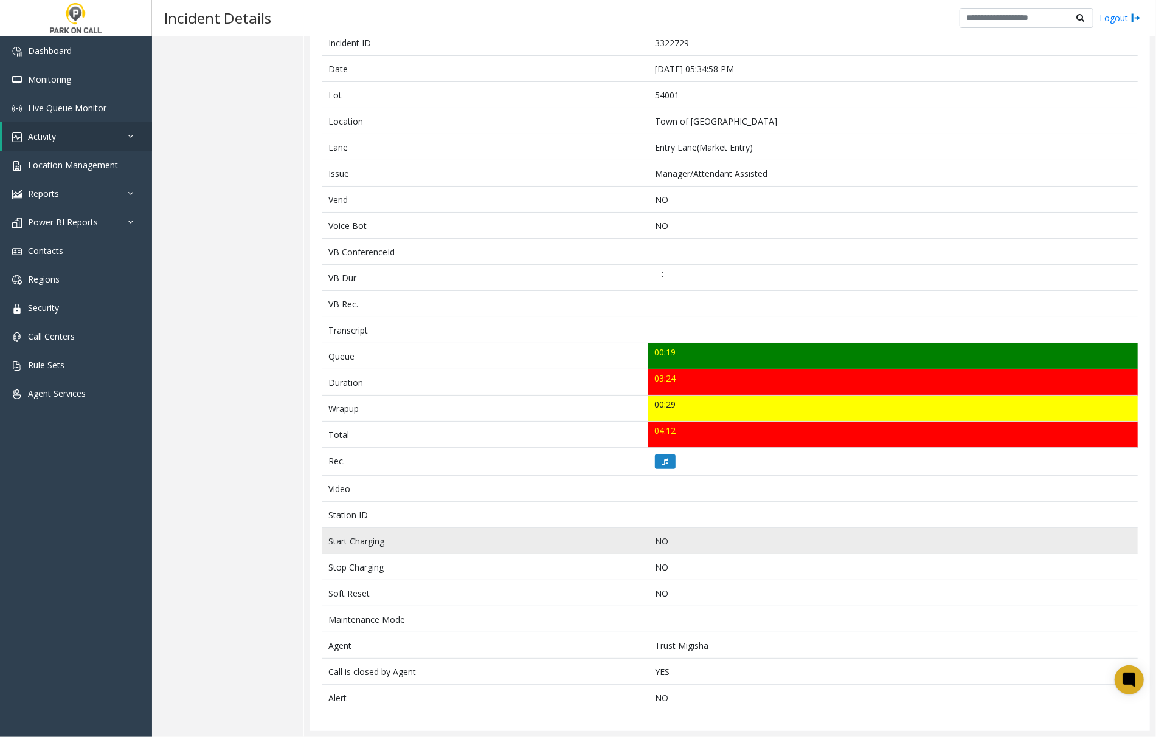
scroll to position [148, 0]
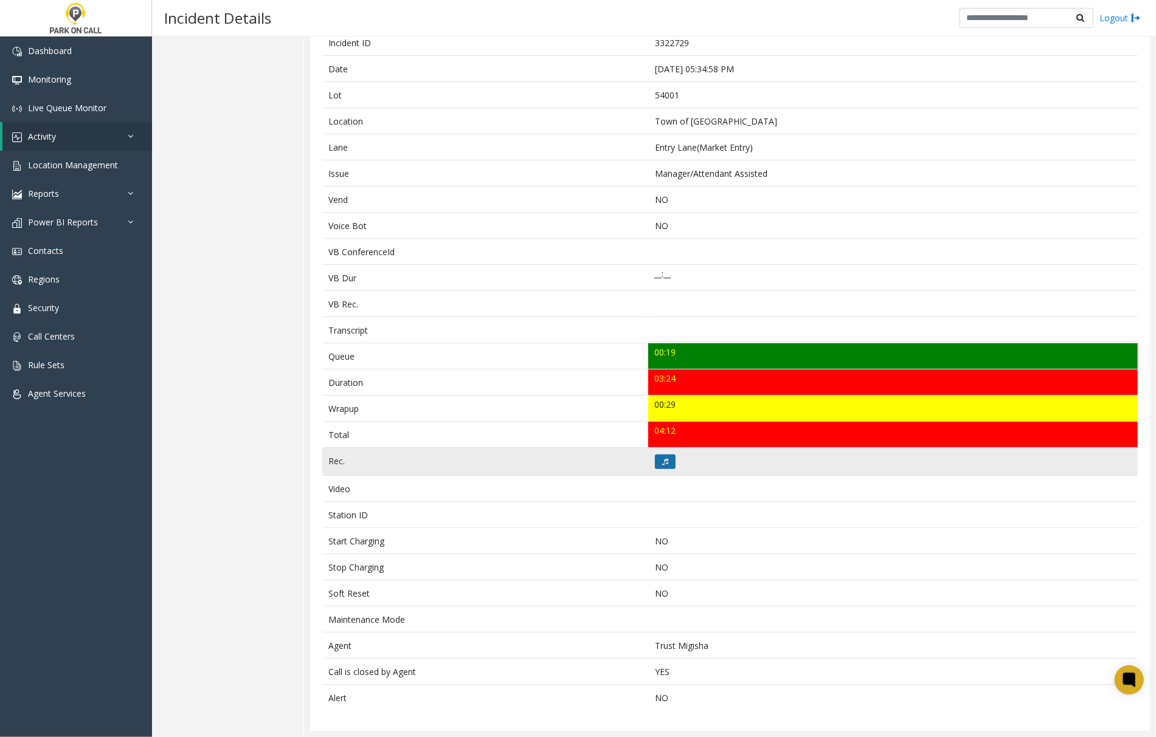
click at [662, 458] on icon at bounding box center [665, 461] width 6 height 7
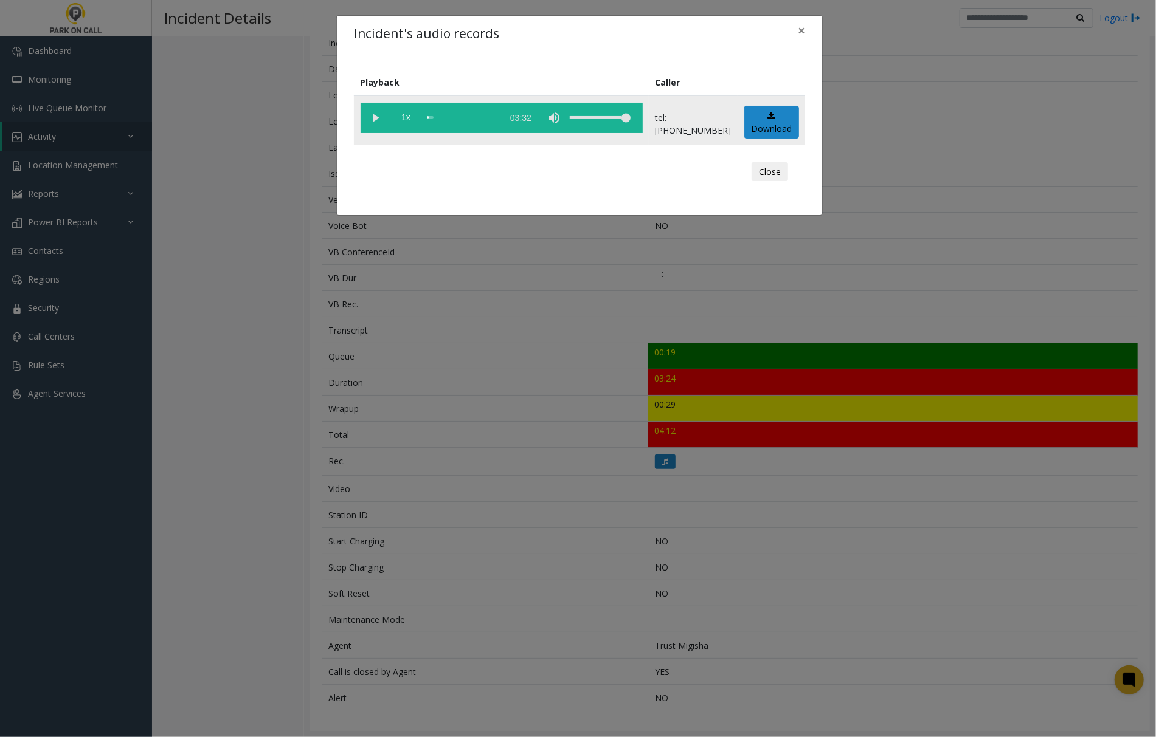
click at [375, 117] on vg-play-pause at bounding box center [376, 118] width 30 height 30
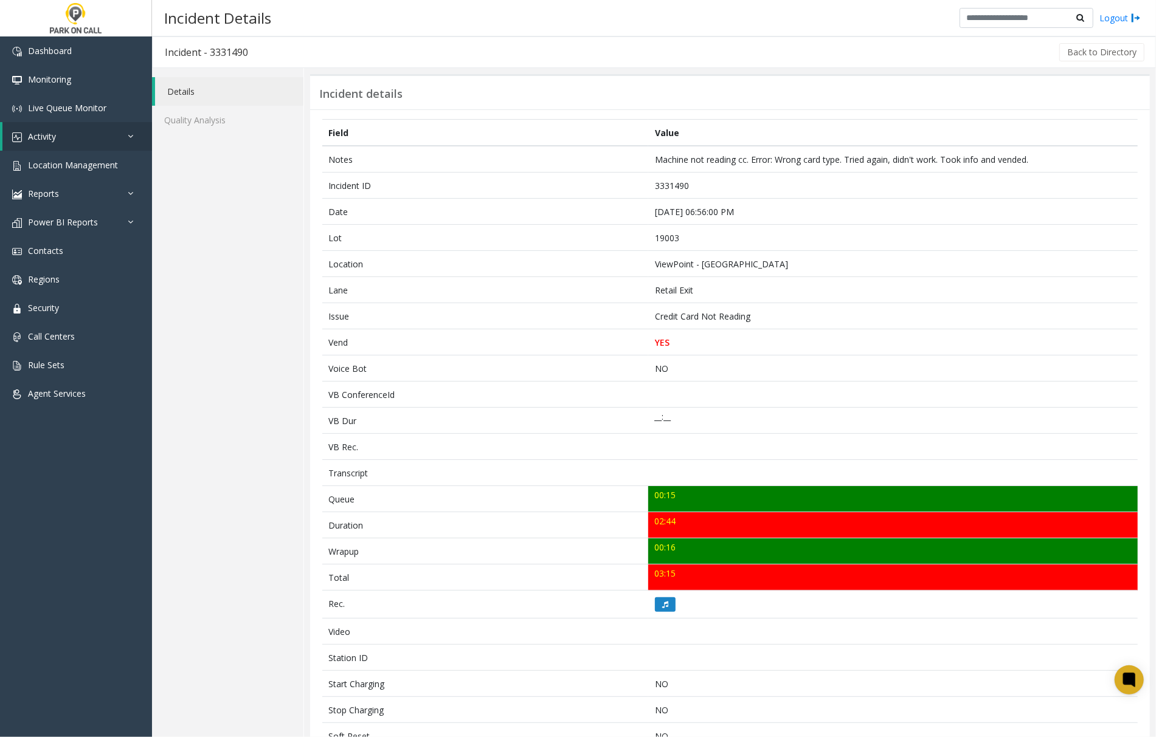
click at [554, 25] on div "Incident Details Logout" at bounding box center [654, 18] width 1004 height 36
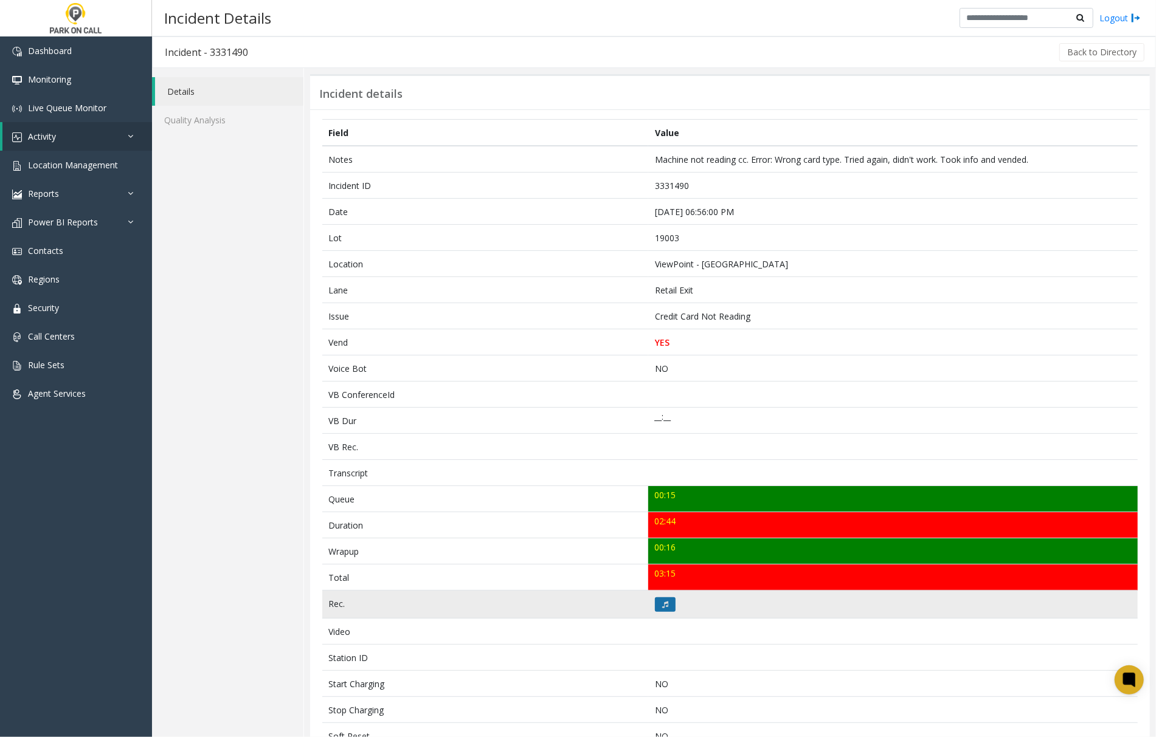
click at [662, 609] on icon at bounding box center [665, 604] width 6 height 7
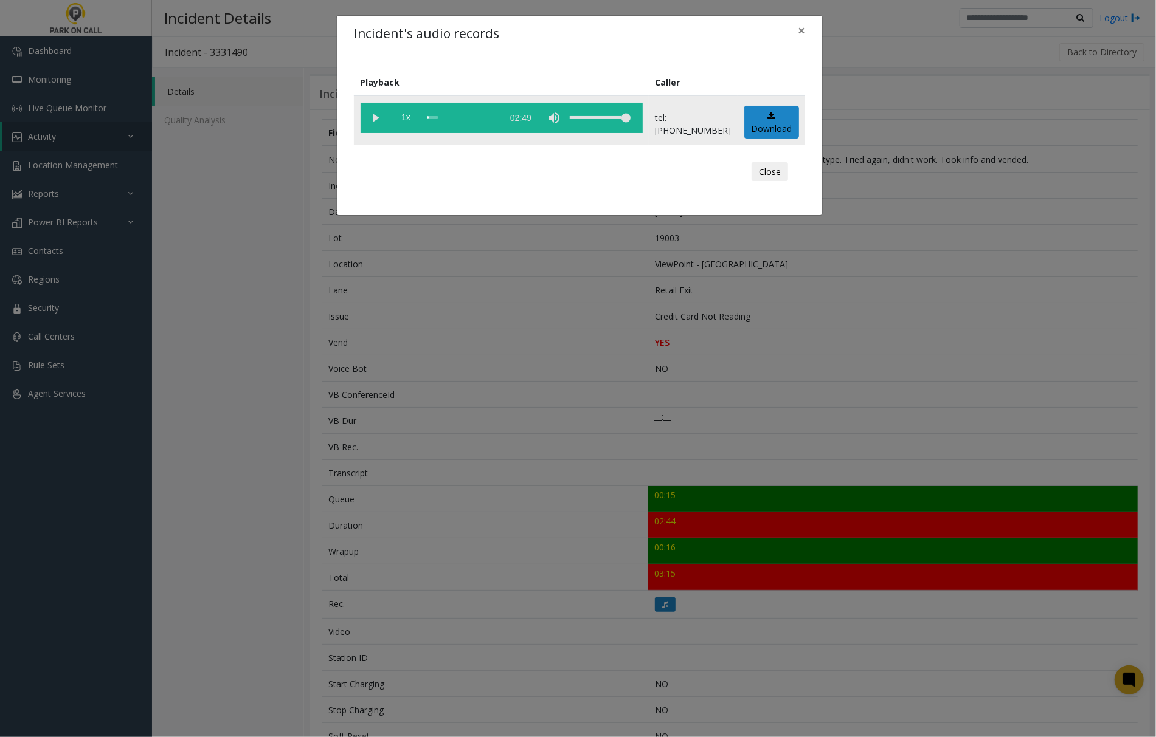
click at [379, 118] on vg-play-pause at bounding box center [376, 118] width 30 height 30
click at [798, 30] on span "×" at bounding box center [801, 30] width 7 height 17
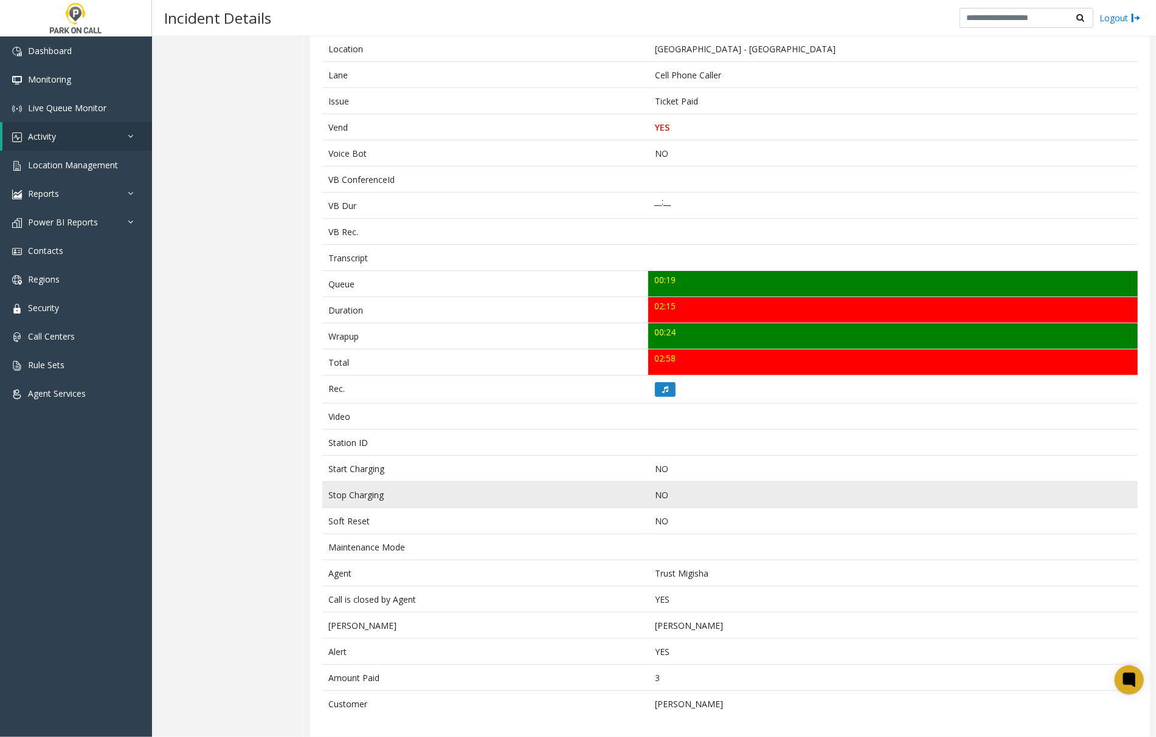
scroll to position [227, 0]
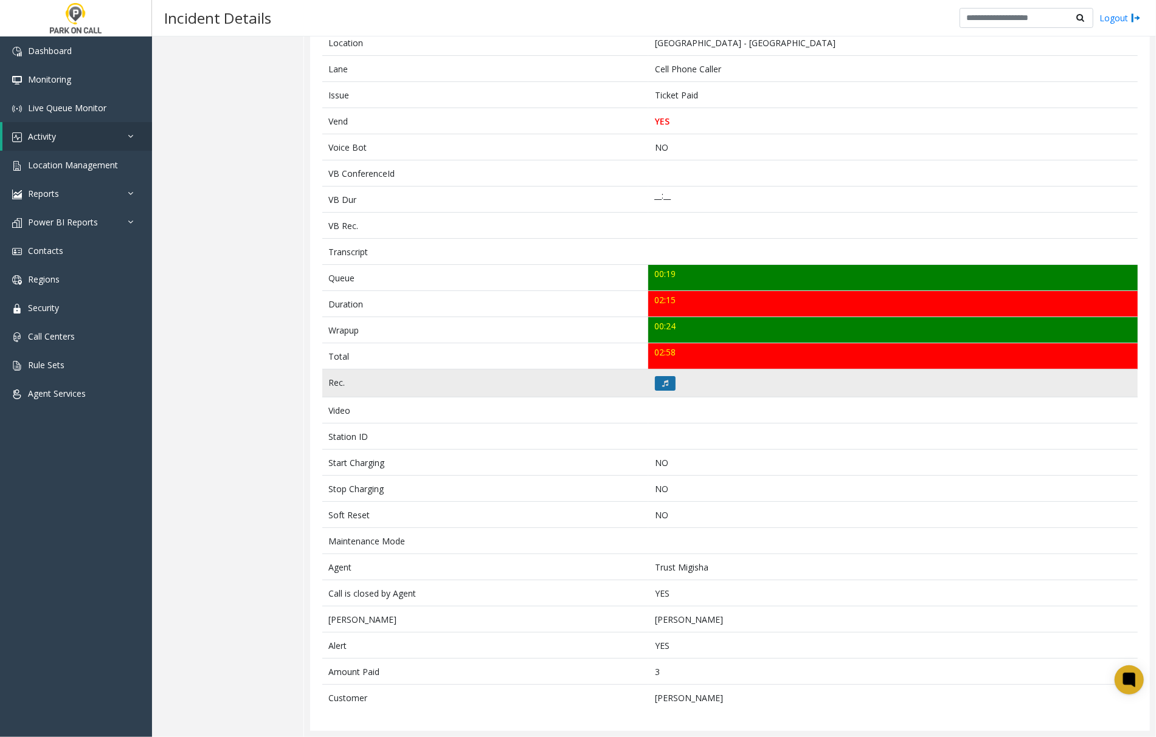
click at [665, 380] on button at bounding box center [665, 383] width 21 height 15
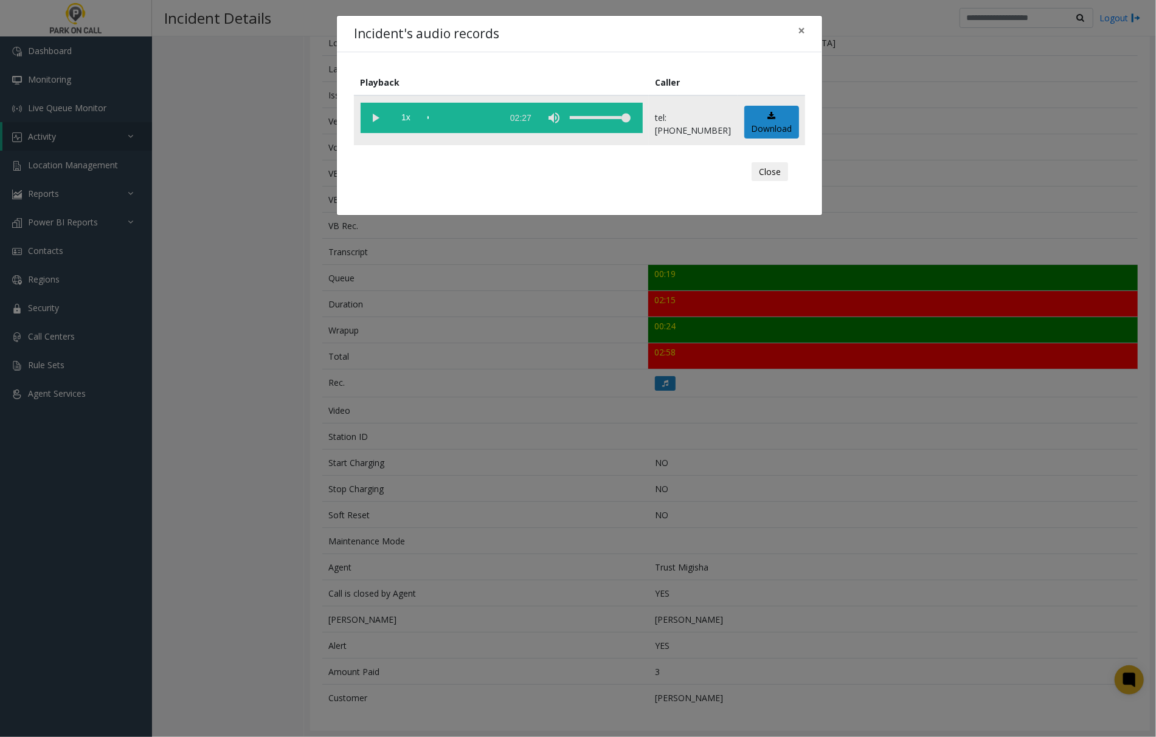
click at [376, 117] on vg-play-pause at bounding box center [376, 118] width 30 height 30
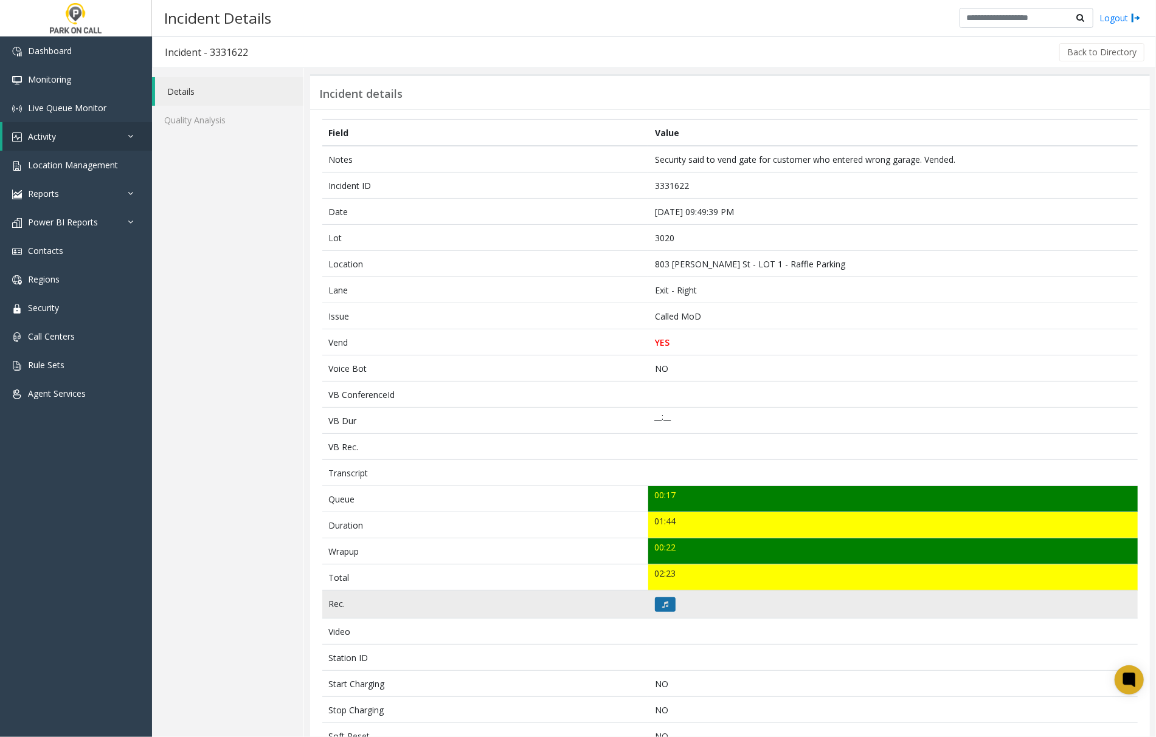
click at [662, 608] on icon at bounding box center [665, 604] width 6 height 7
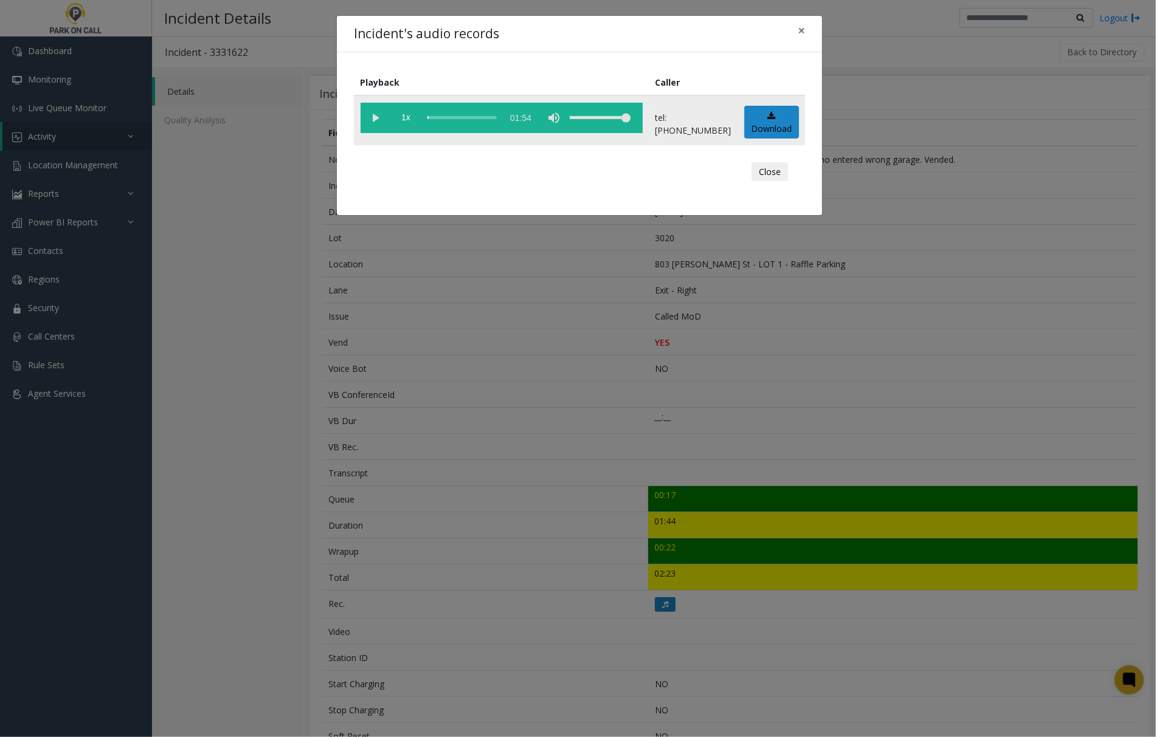
click at [370, 118] on vg-play-pause at bounding box center [376, 118] width 30 height 30
click at [806, 28] on button "×" at bounding box center [801, 31] width 24 height 30
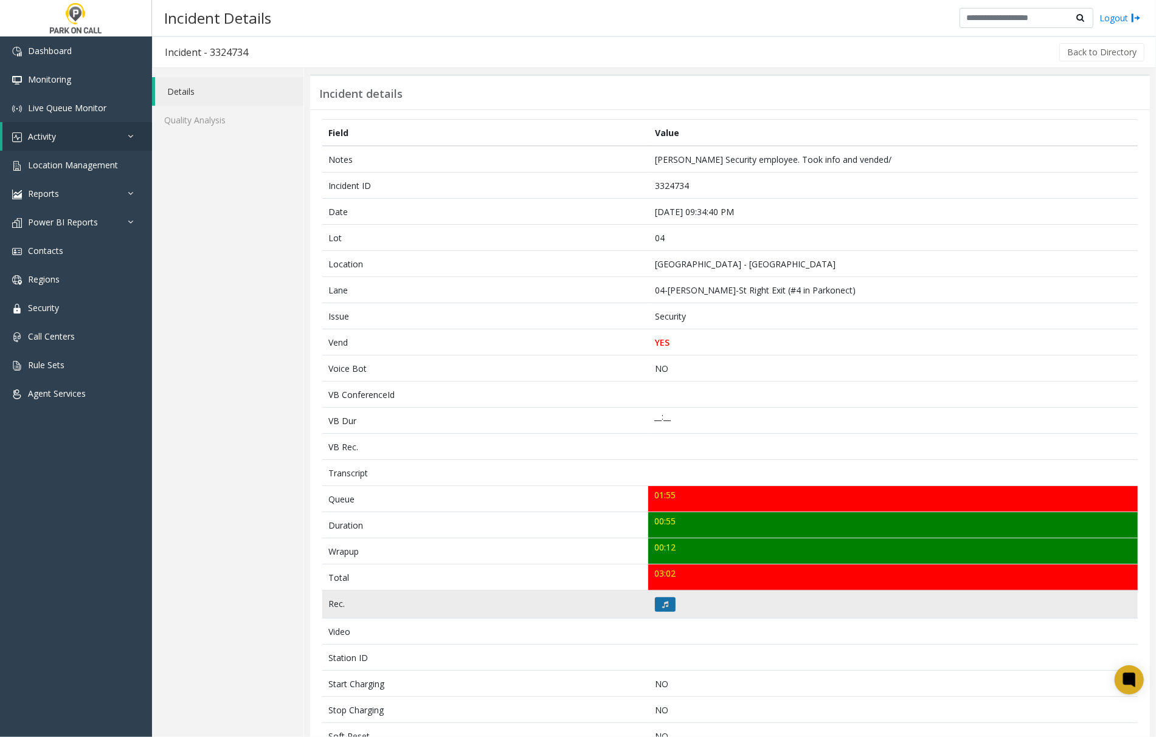
click at [665, 612] on button at bounding box center [665, 605] width 21 height 15
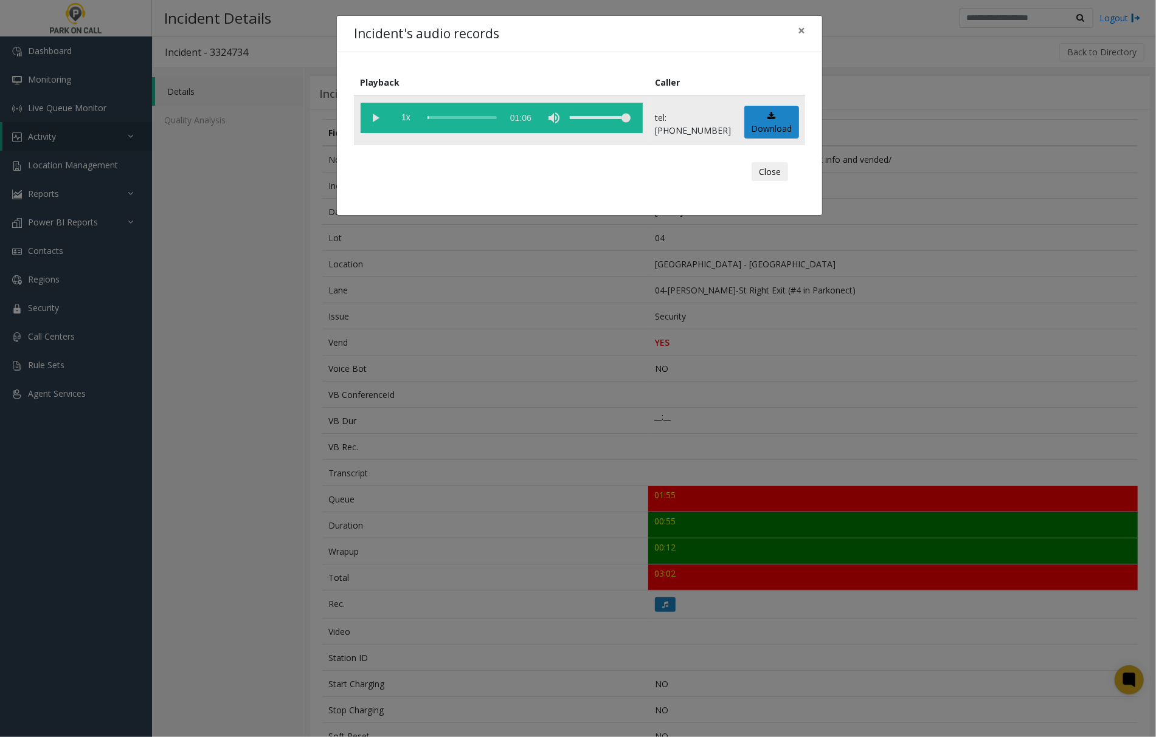
click at [376, 119] on vg-play-pause at bounding box center [376, 118] width 30 height 30
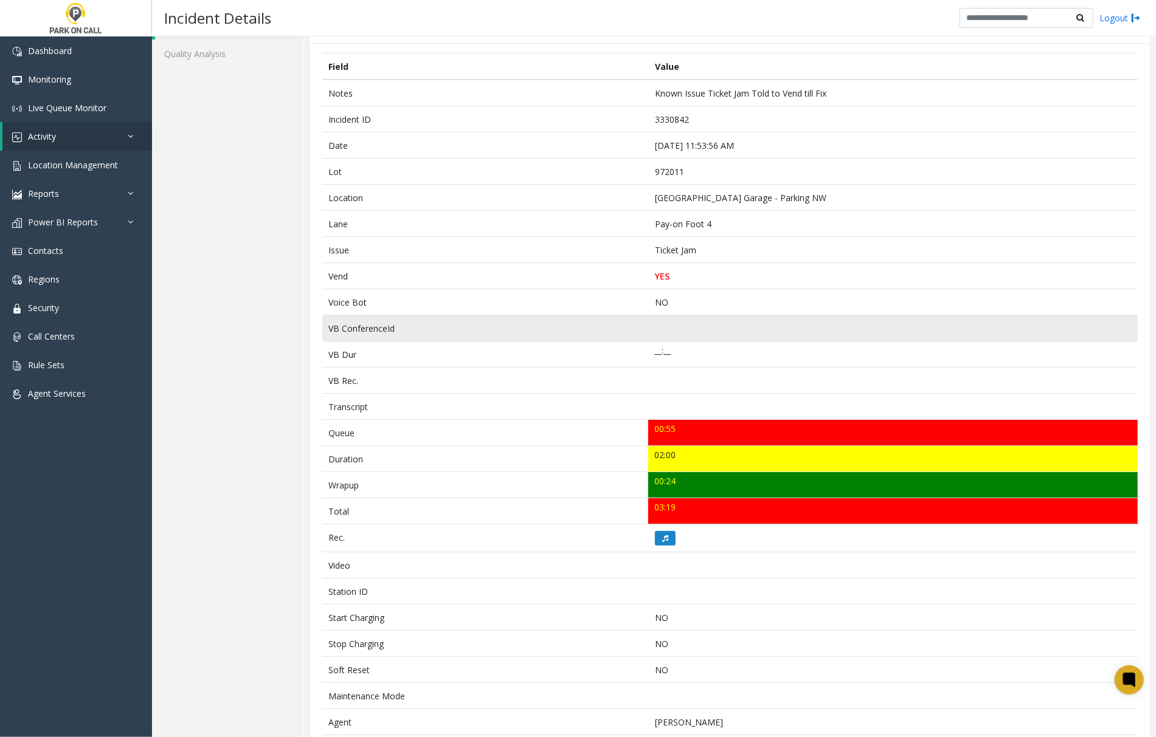
scroll to position [81, 0]
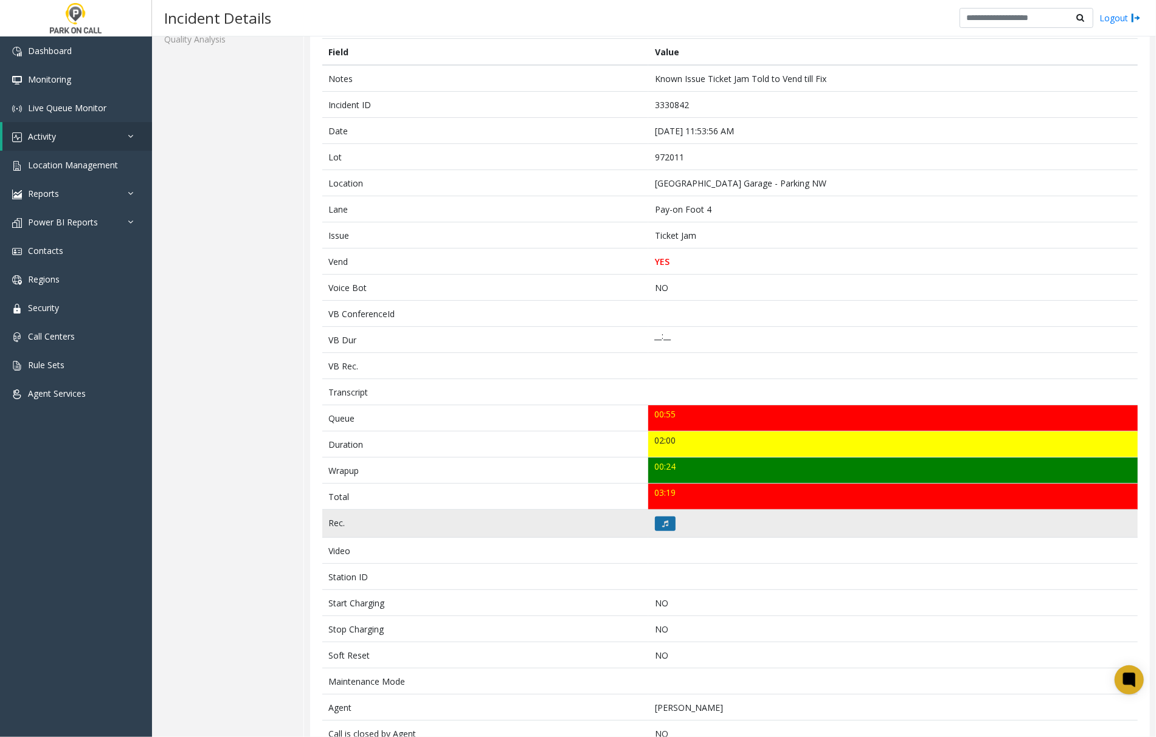
click at [655, 526] on button at bounding box center [665, 524] width 21 height 15
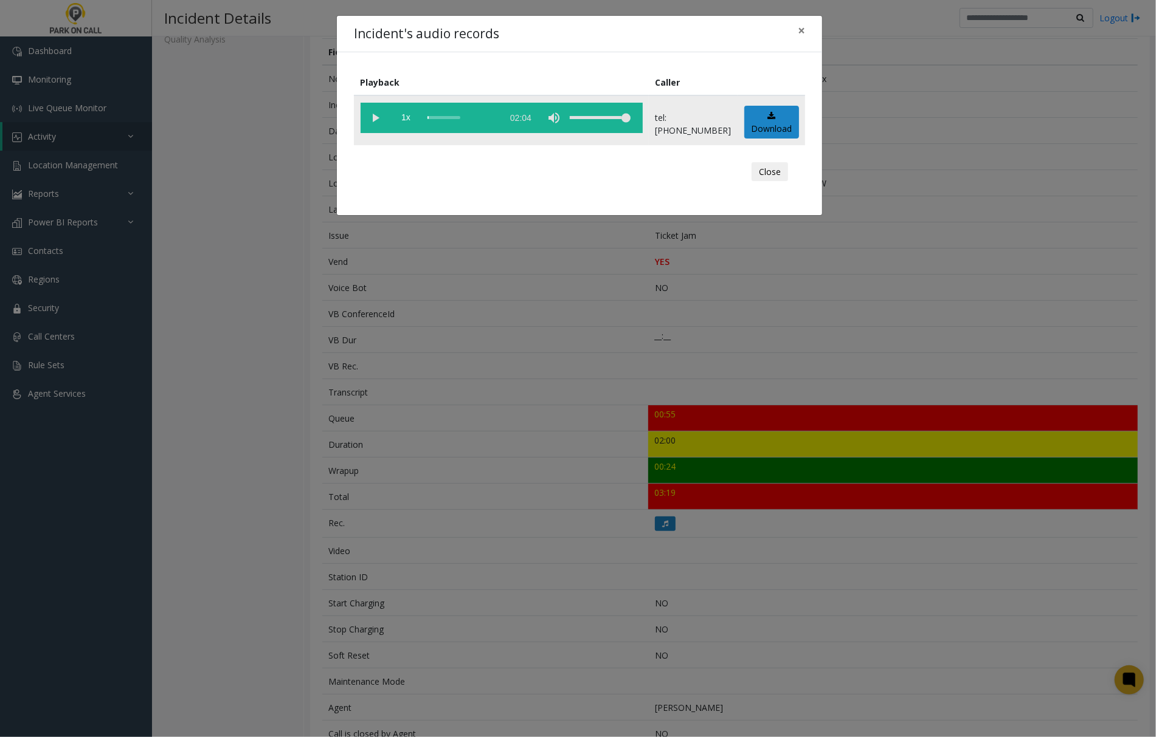
click at [373, 118] on vg-play-pause at bounding box center [376, 118] width 30 height 30
drag, startPoint x: 568, startPoint y: 30, endPoint x: 570, endPoint y: 38, distance: 8.3
click at [570, 36] on div "Incident's audio records ×" at bounding box center [579, 34] width 485 height 37
click at [375, 117] on vg-play-pause at bounding box center [376, 118] width 30 height 30
click at [373, 118] on vg-play-pause at bounding box center [376, 118] width 30 height 30
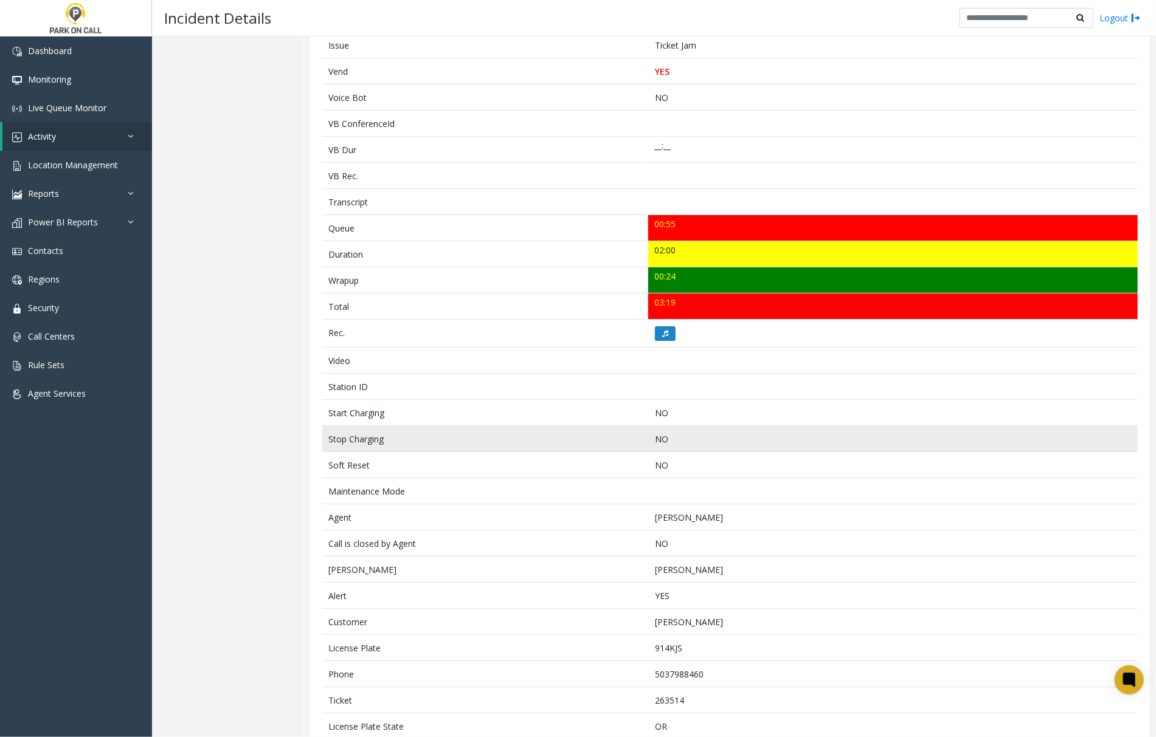
scroll to position [306, 0]
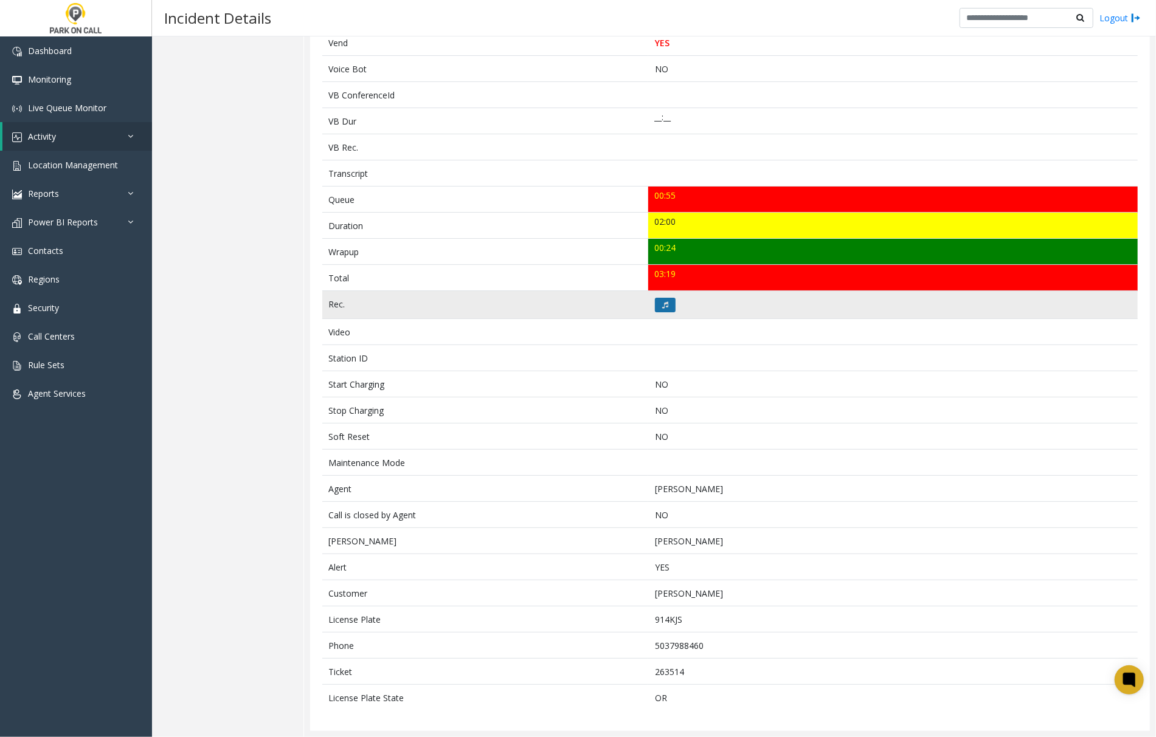
click at [662, 303] on icon at bounding box center [665, 305] width 6 height 7
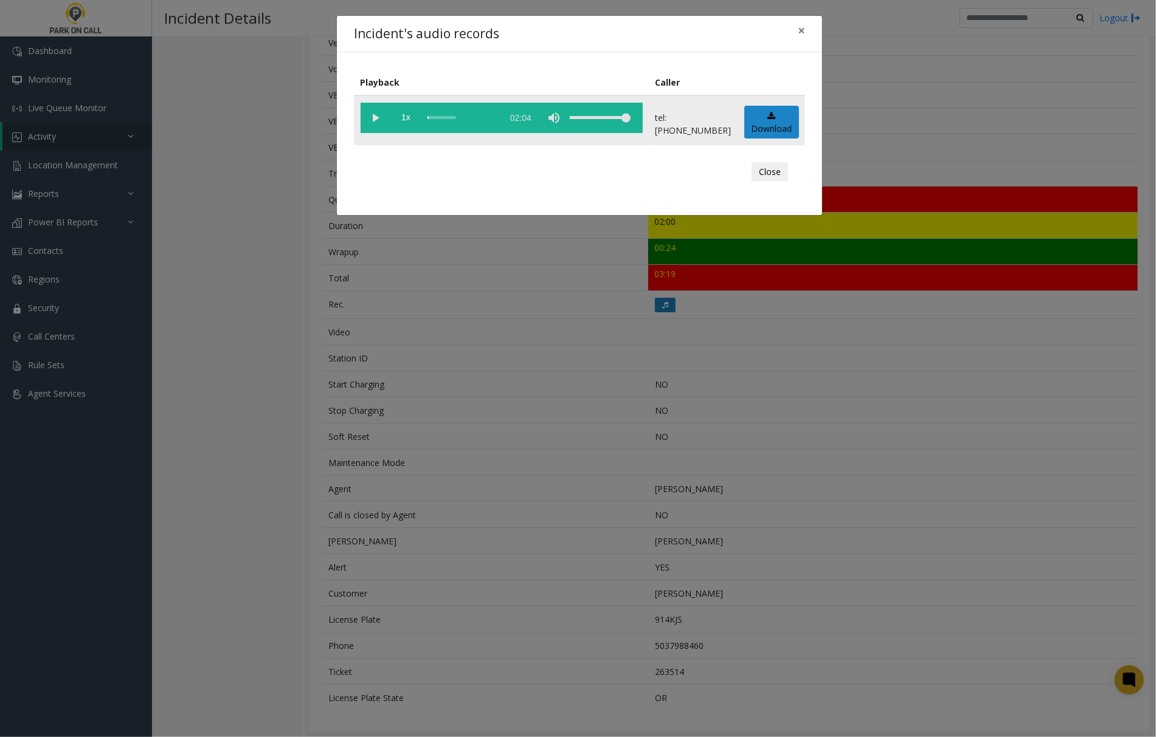
click at [372, 118] on vg-play-pause at bounding box center [376, 118] width 30 height 30
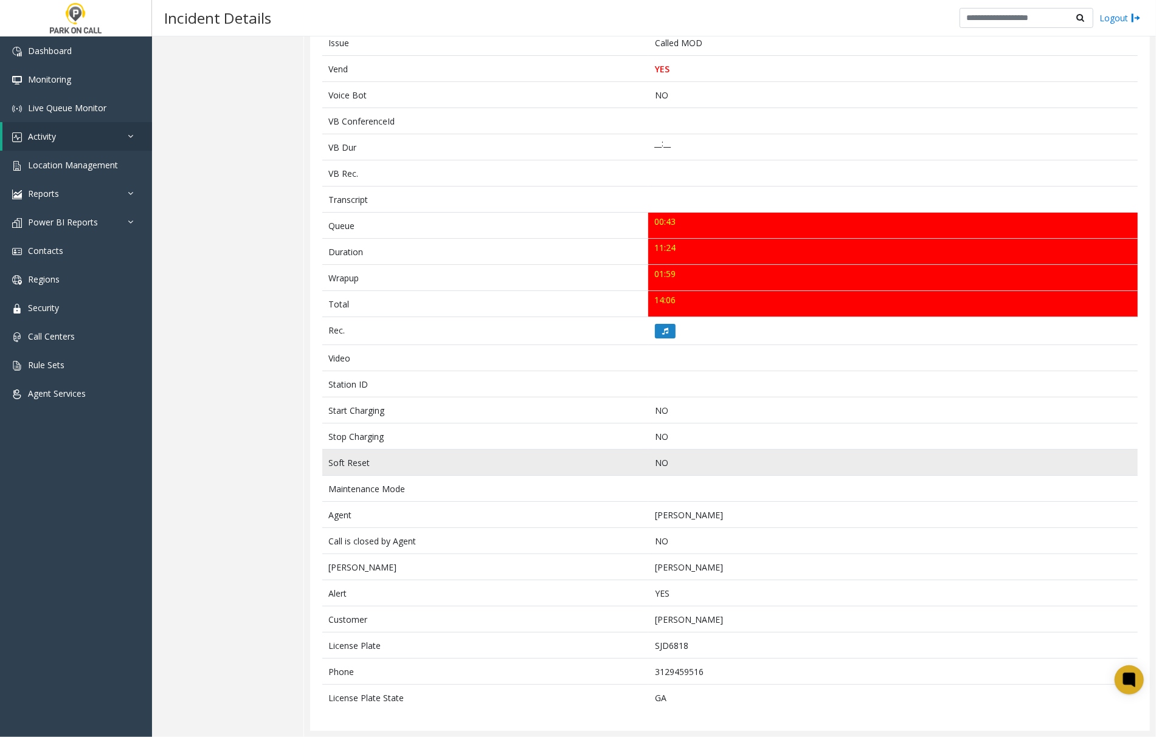
scroll to position [280, 0]
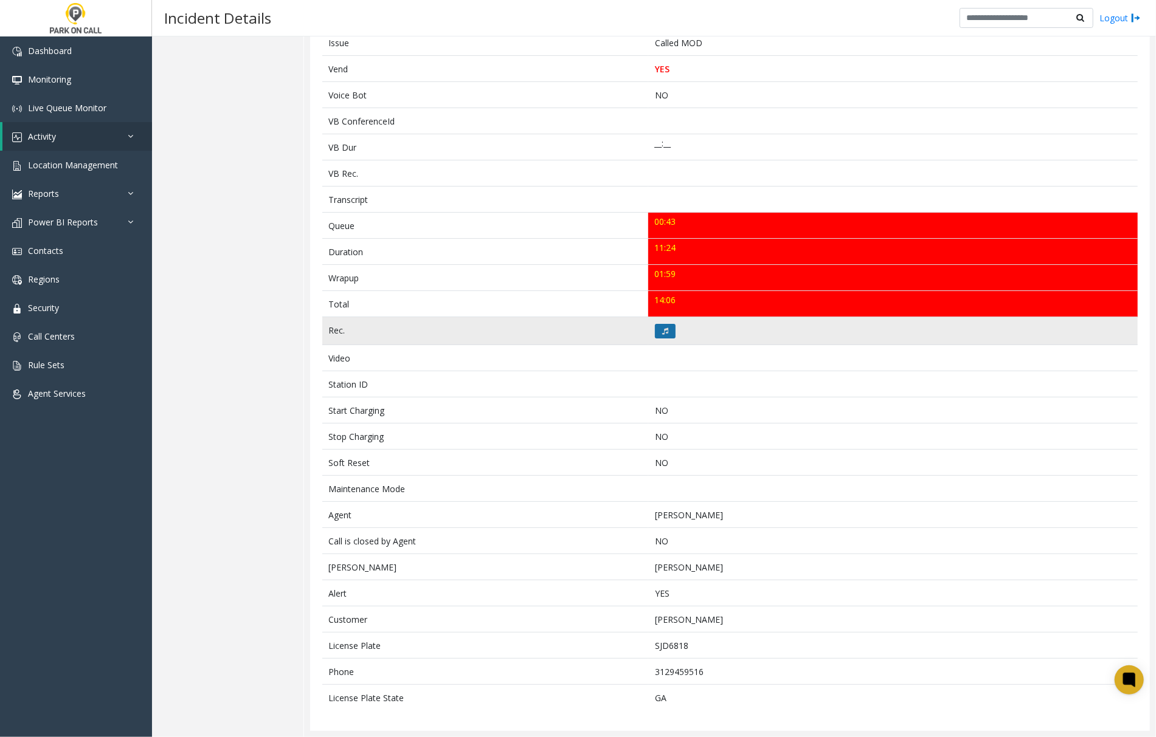
click at [662, 328] on icon at bounding box center [665, 331] width 6 height 7
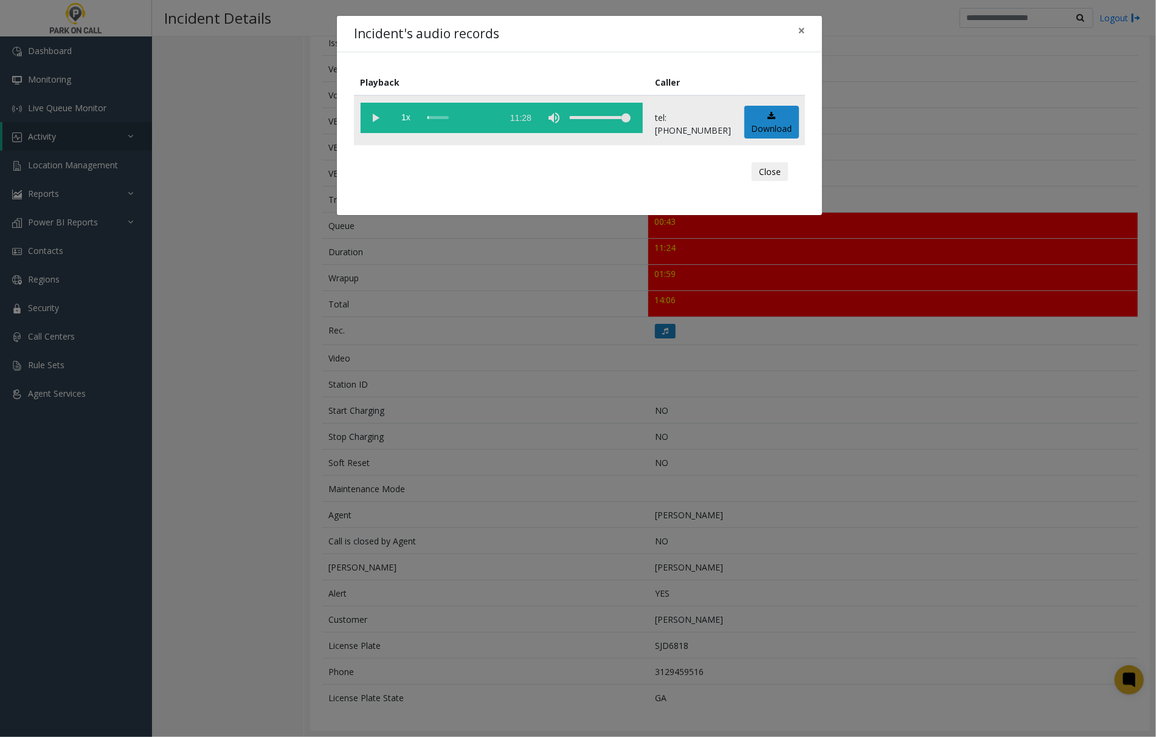
click at [375, 118] on vg-play-pause at bounding box center [376, 118] width 30 height 30
click at [455, 116] on div "scrub bar" at bounding box center [461, 118] width 69 height 30
click at [466, 117] on div "scrub bar" at bounding box center [461, 118] width 69 height 30
click at [475, 118] on div "scrub bar" at bounding box center [461, 118] width 69 height 30
click at [484, 118] on div "scrub bar" at bounding box center [461, 118] width 69 height 30
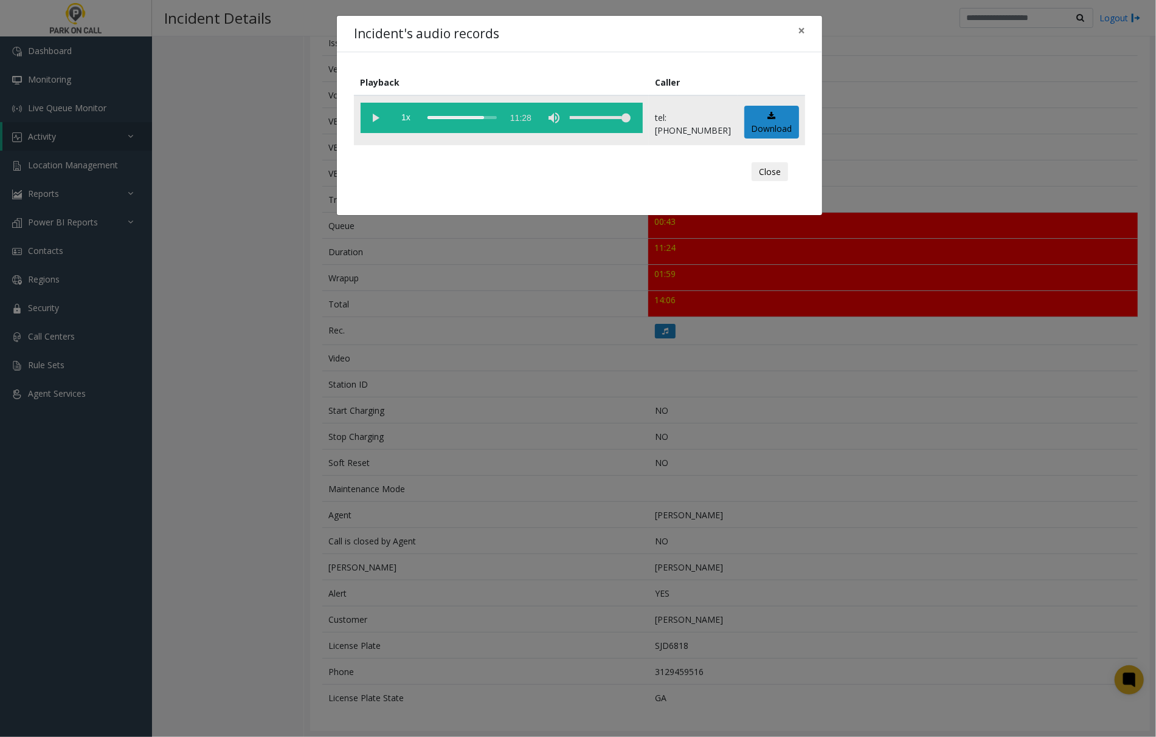
click at [496, 117] on div "scrub bar" at bounding box center [461, 118] width 69 height 30
click at [497, 117] on div "scrub bar" at bounding box center [461, 118] width 69 height 30
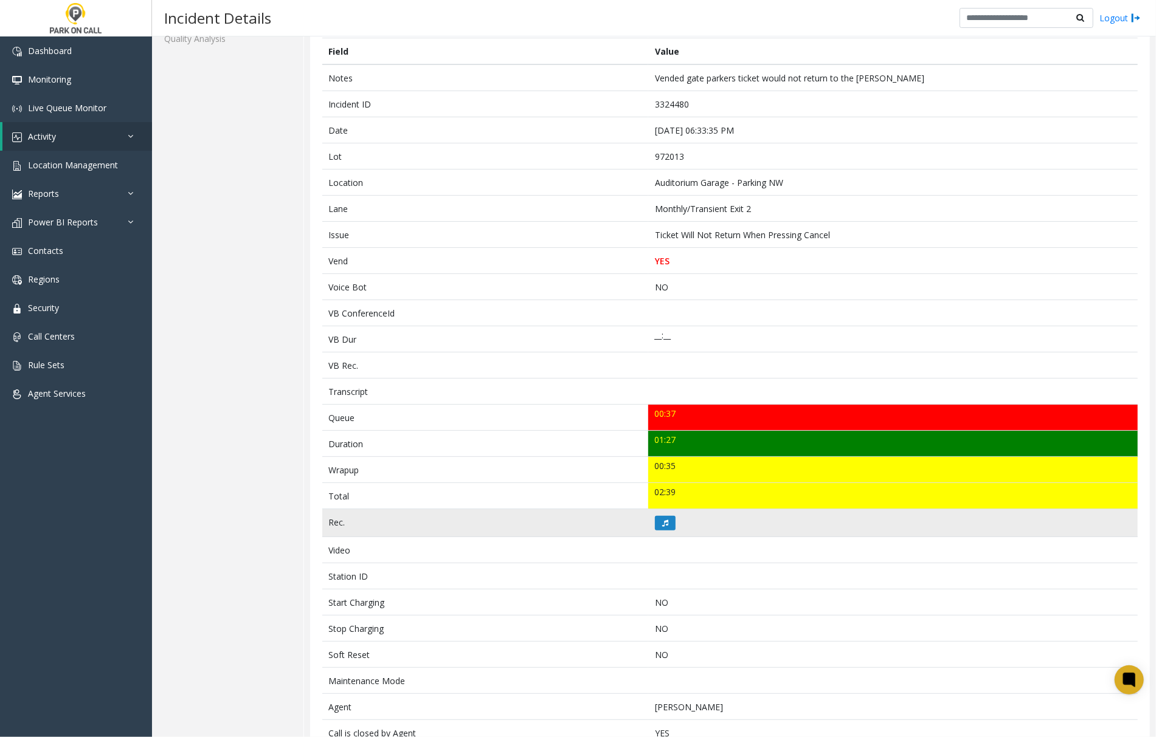
scroll to position [67, 0]
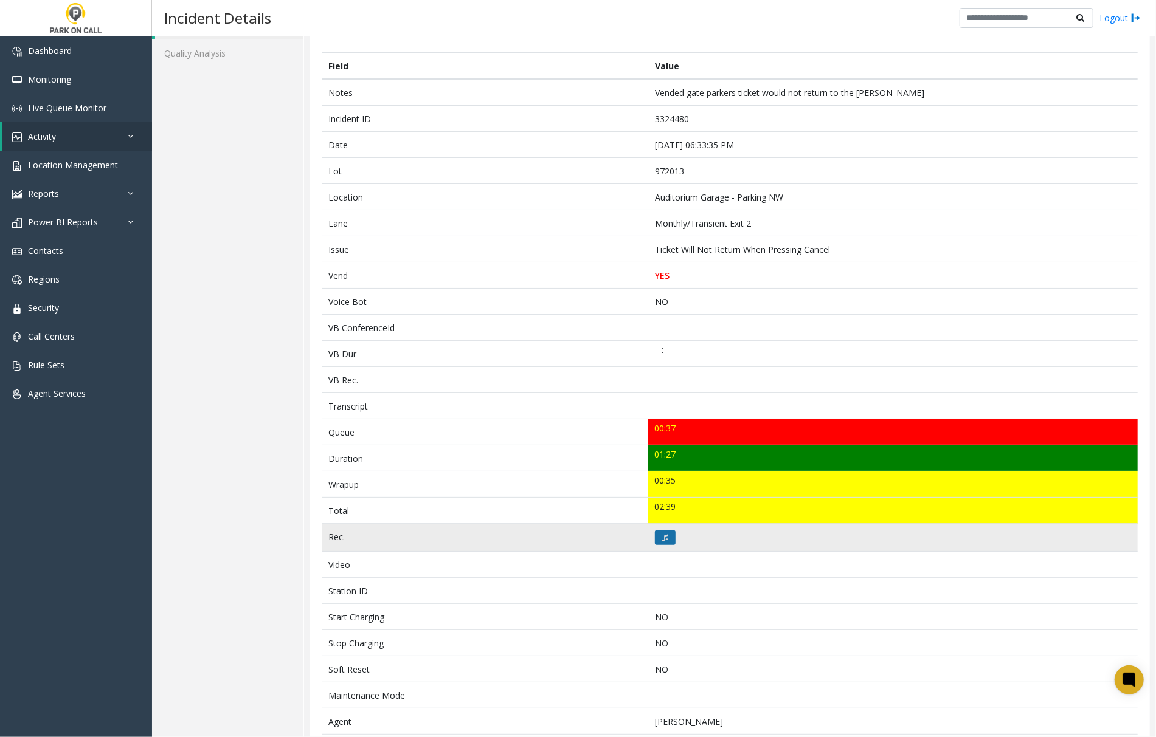
click at [662, 542] on icon at bounding box center [665, 537] width 6 height 7
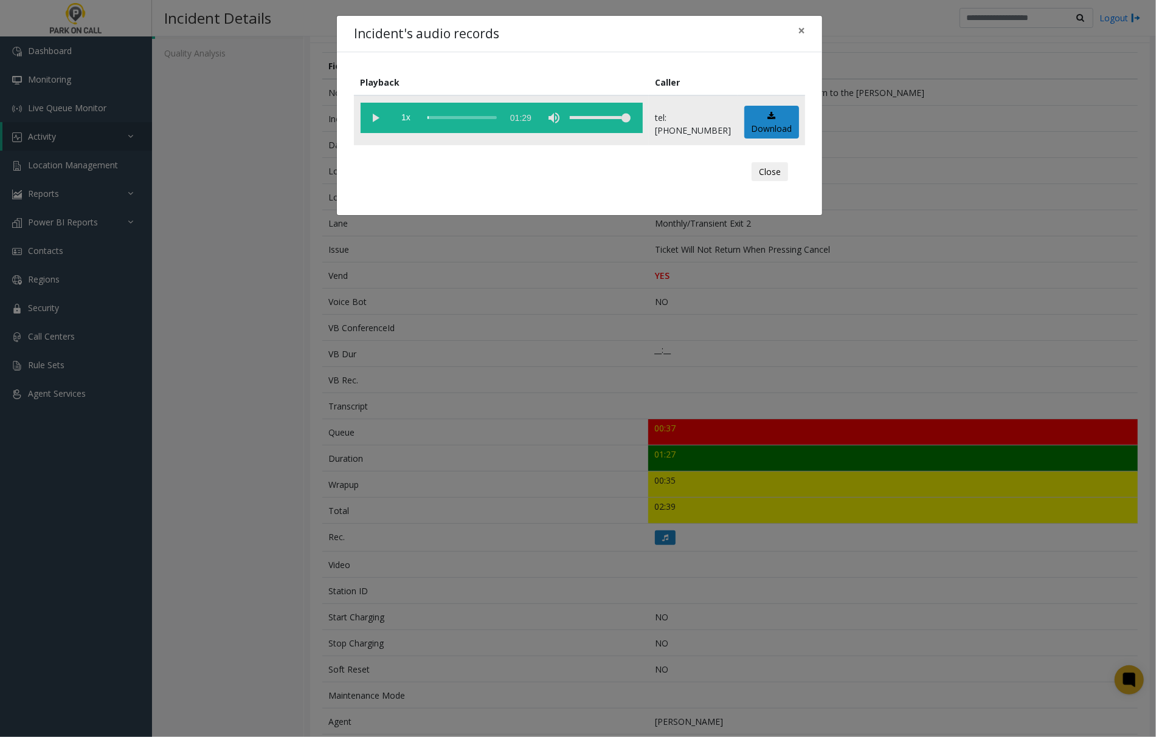
click at [375, 117] on vg-play-pause at bounding box center [376, 118] width 30 height 30
click at [803, 30] on span "×" at bounding box center [801, 30] width 7 height 17
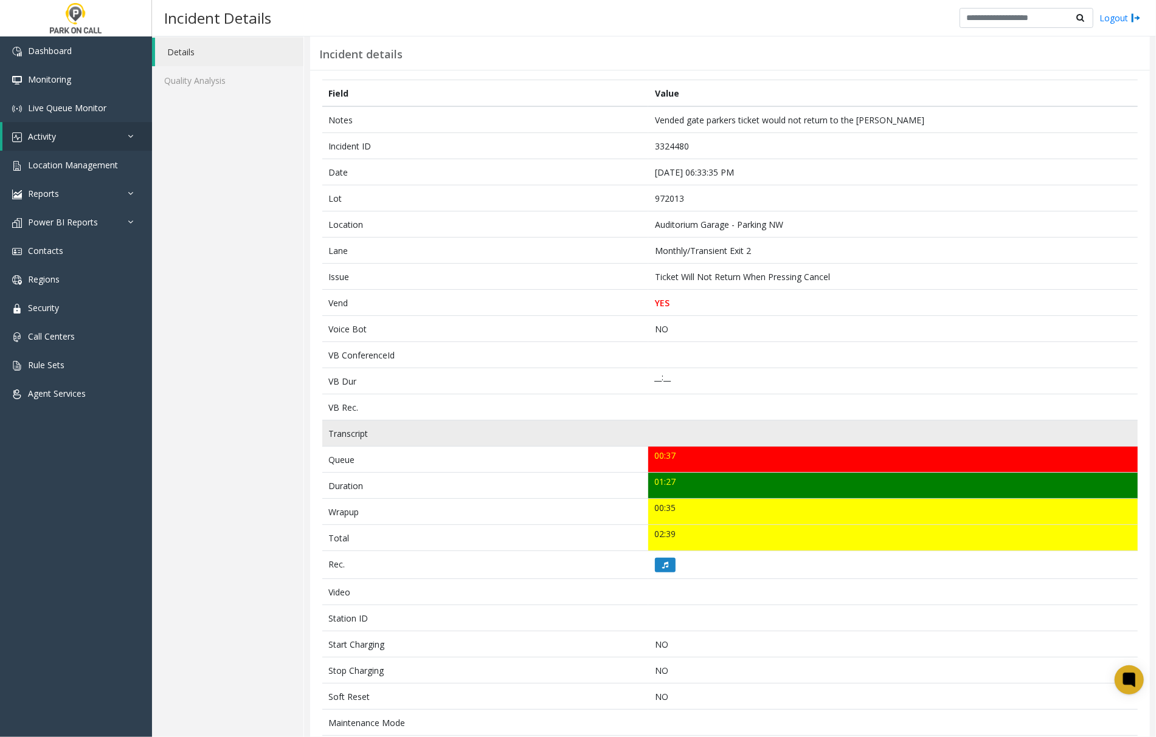
scroll to position [0, 0]
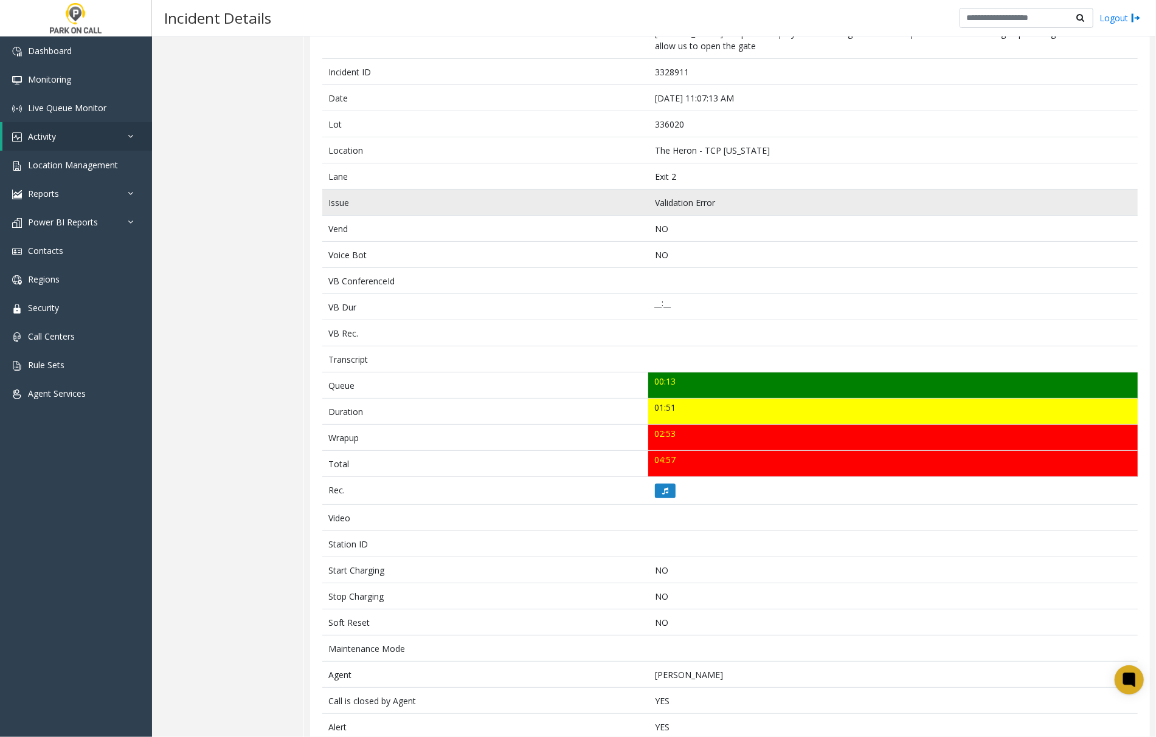
scroll to position [161, 0]
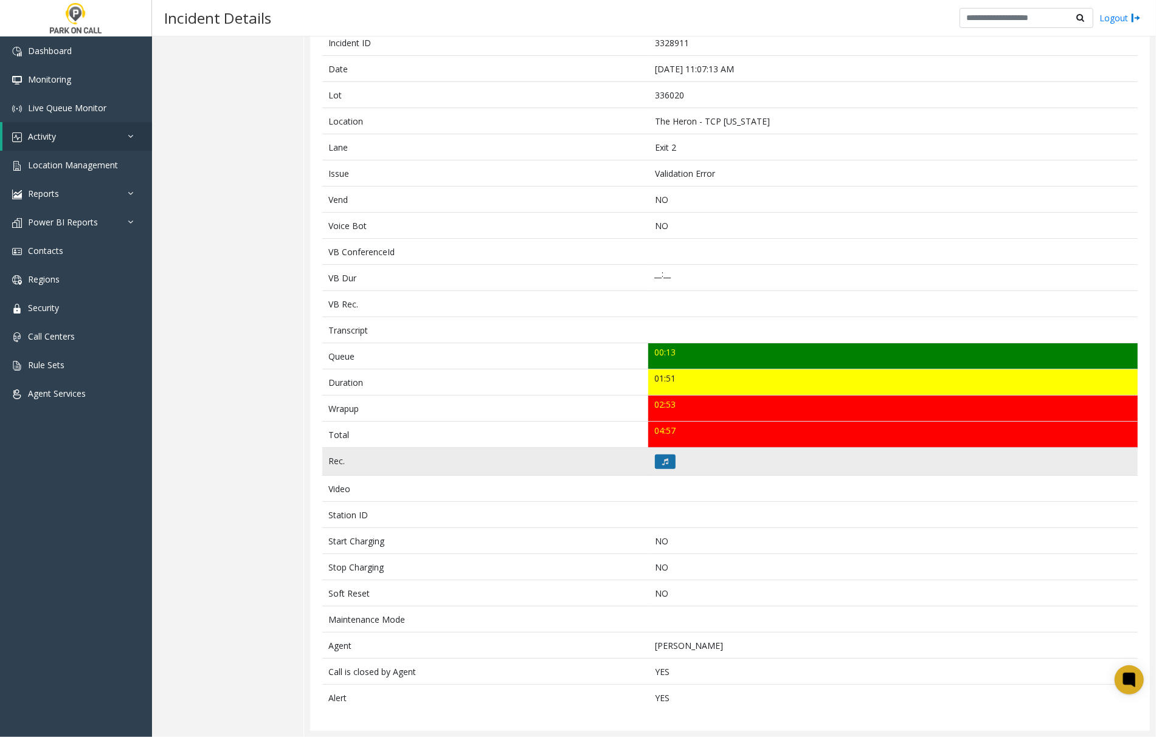
click at [662, 460] on icon at bounding box center [665, 461] width 6 height 7
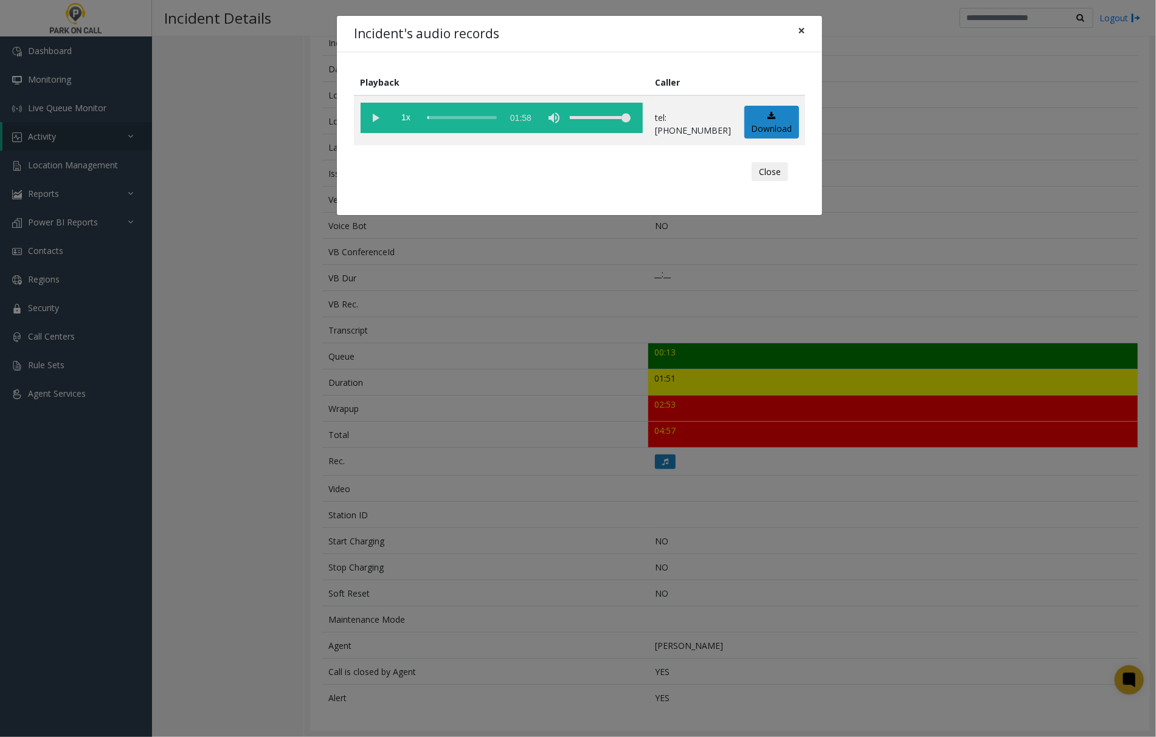
drag, startPoint x: 799, startPoint y: 21, endPoint x: 801, endPoint y: 28, distance: 7.5
click at [801, 24] on span "×" at bounding box center [801, 30] width 7 height 17
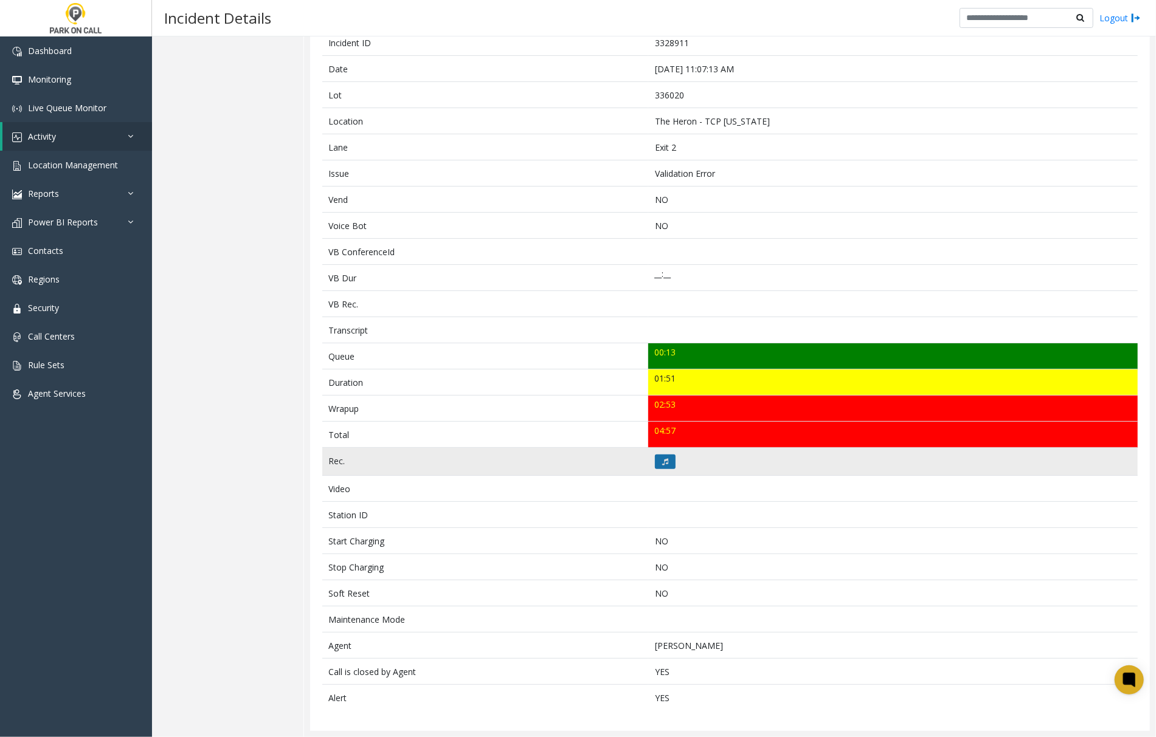
click at [655, 461] on button at bounding box center [665, 462] width 21 height 15
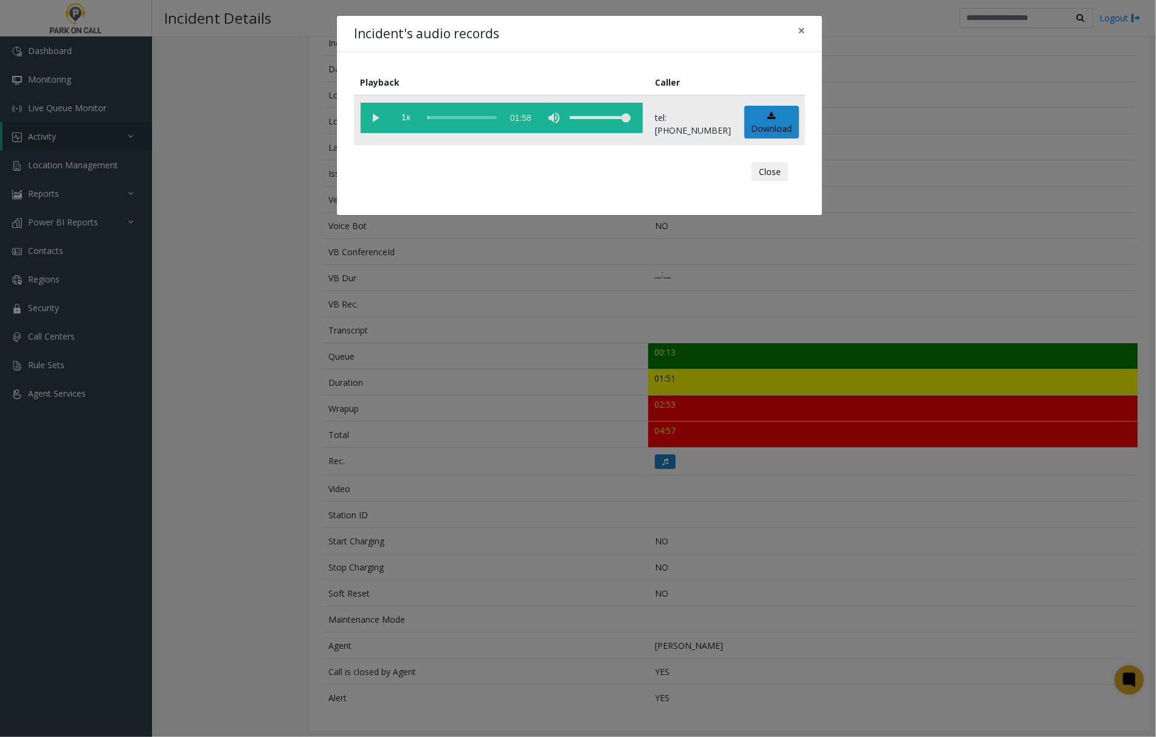
click at [375, 118] on vg-play-pause at bounding box center [376, 118] width 30 height 30
click at [798, 32] on span "×" at bounding box center [801, 30] width 7 height 17
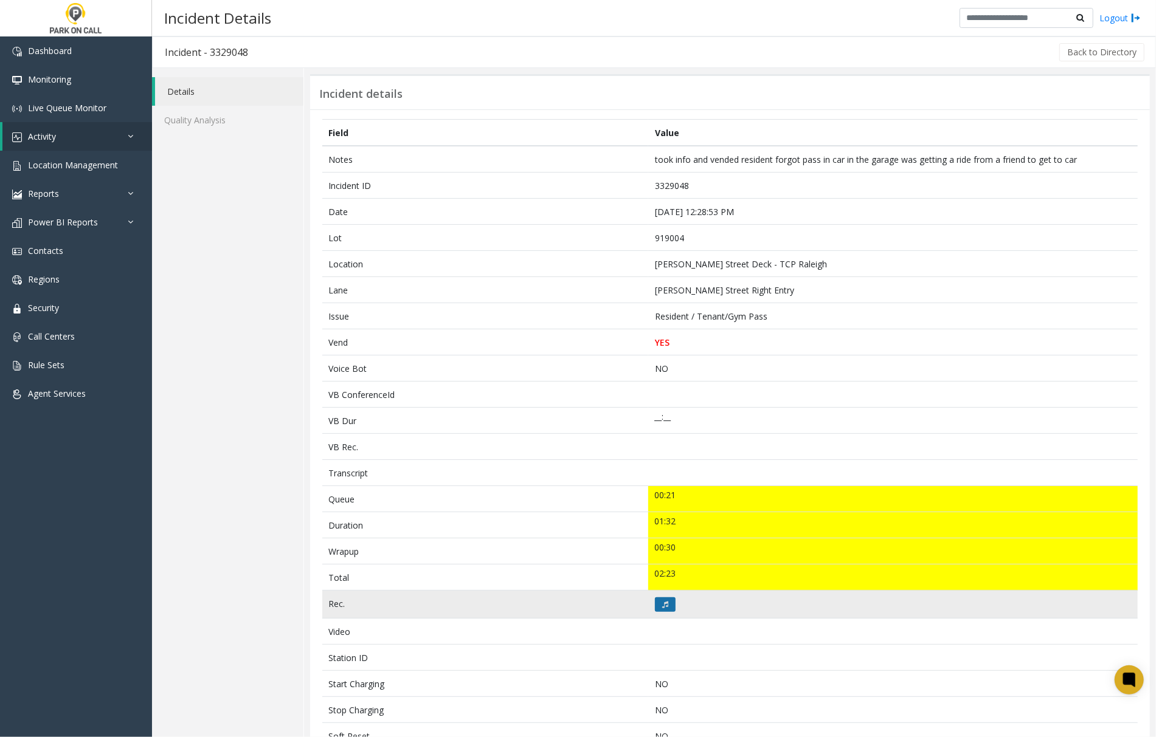
click at [662, 608] on icon at bounding box center [665, 604] width 6 height 7
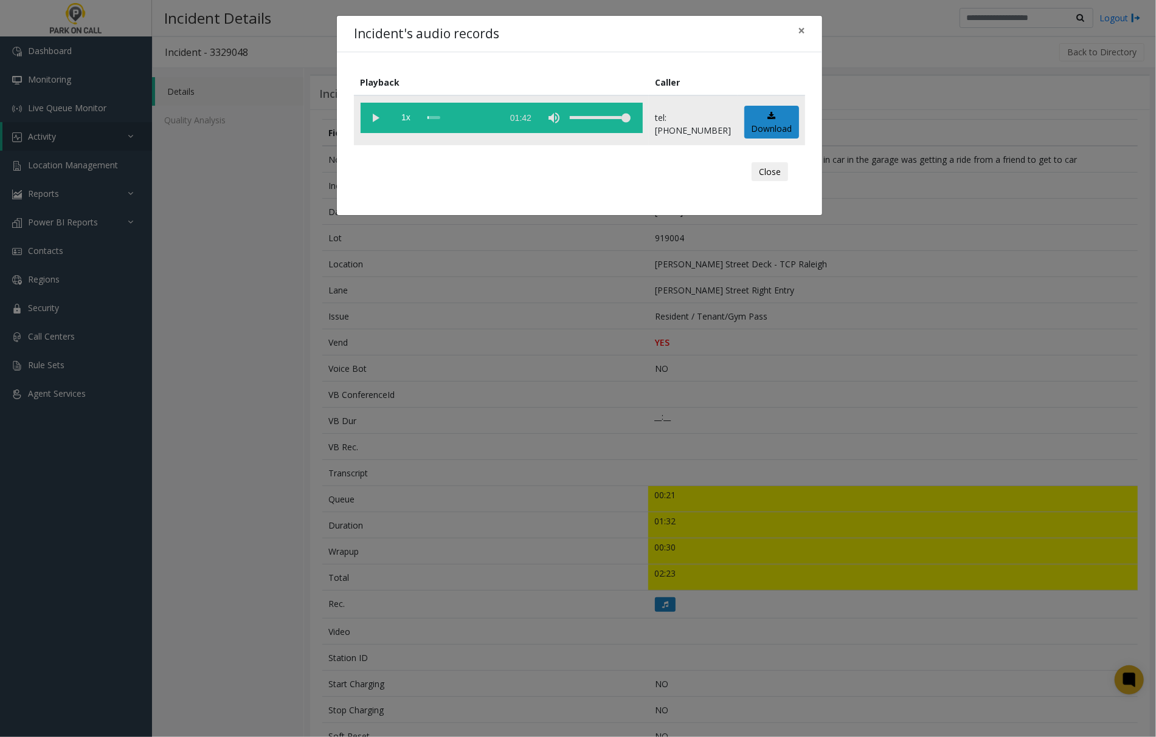
click at [372, 112] on vg-play-pause at bounding box center [376, 118] width 30 height 30
